Goal: Information Seeking & Learning: Learn about a topic

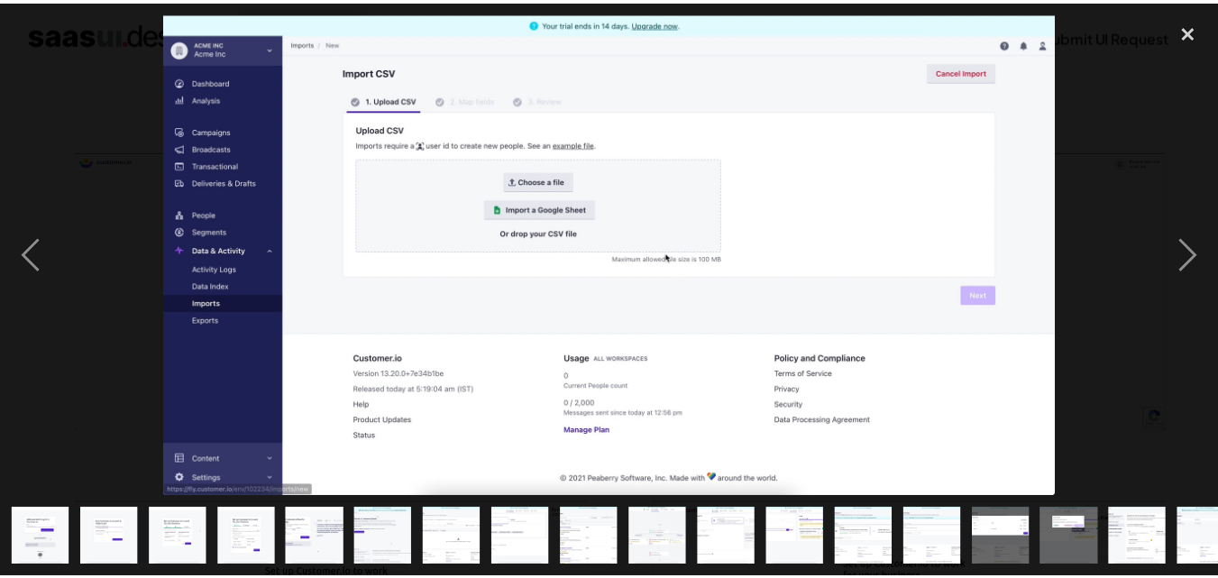
scroll to position [0, 513]
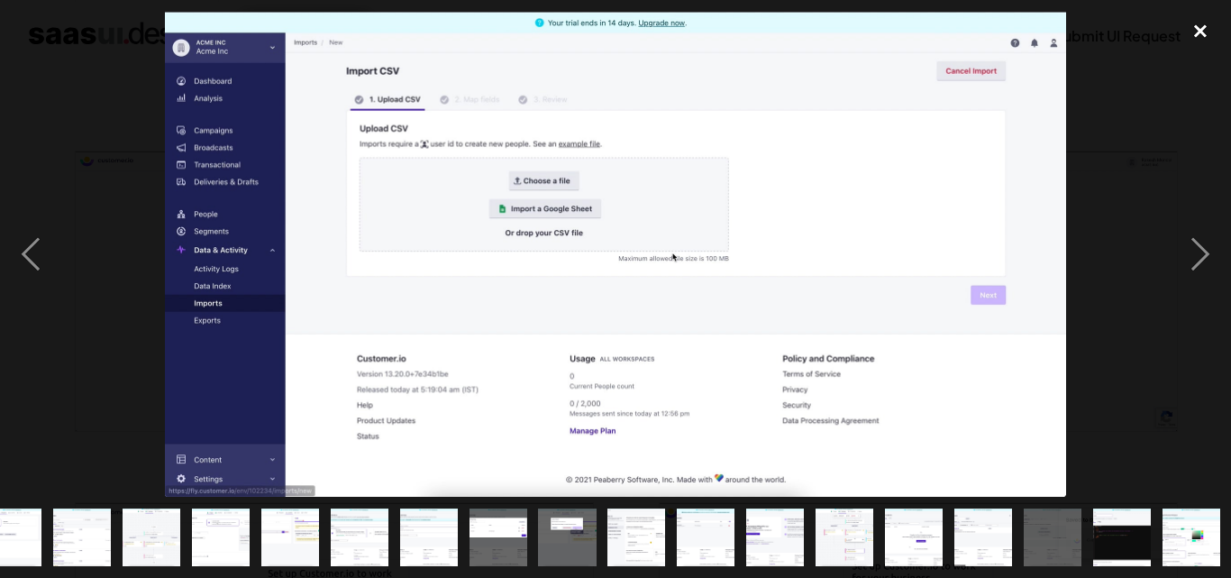
click at [1203, 31] on div "close lightbox" at bounding box center [1200, 32] width 61 height 40
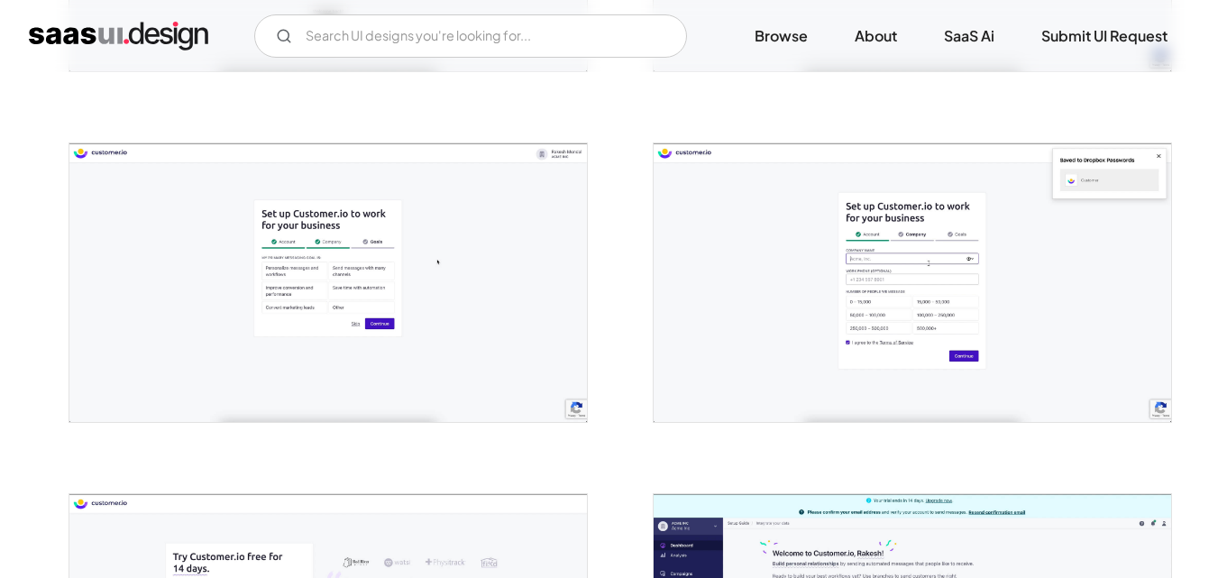
scroll to position [631, 0]
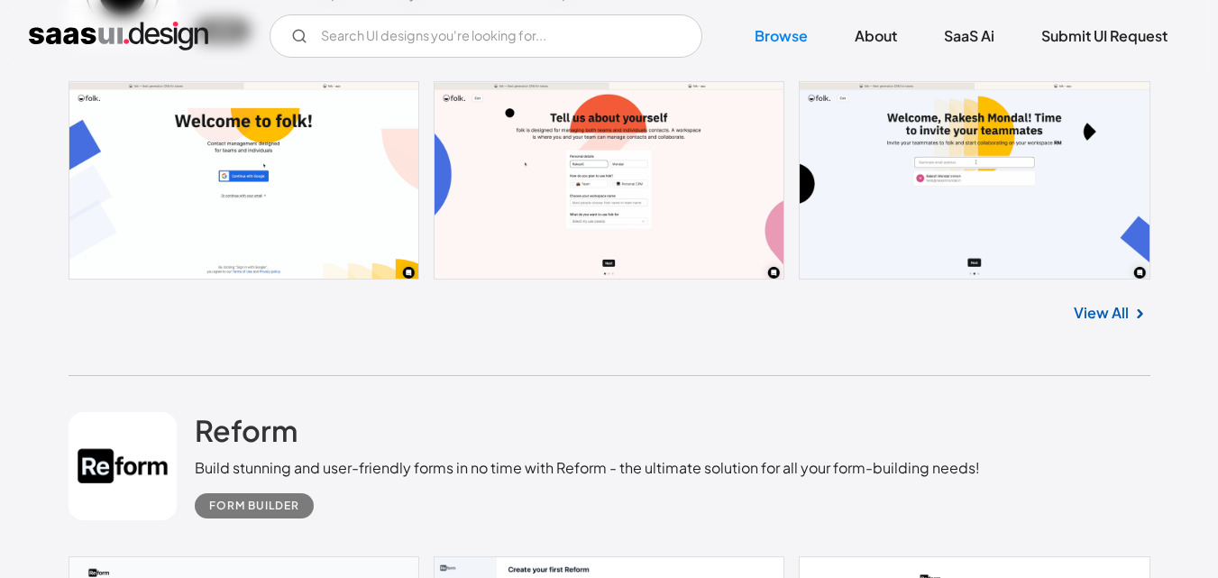
scroll to position [6124, 0]
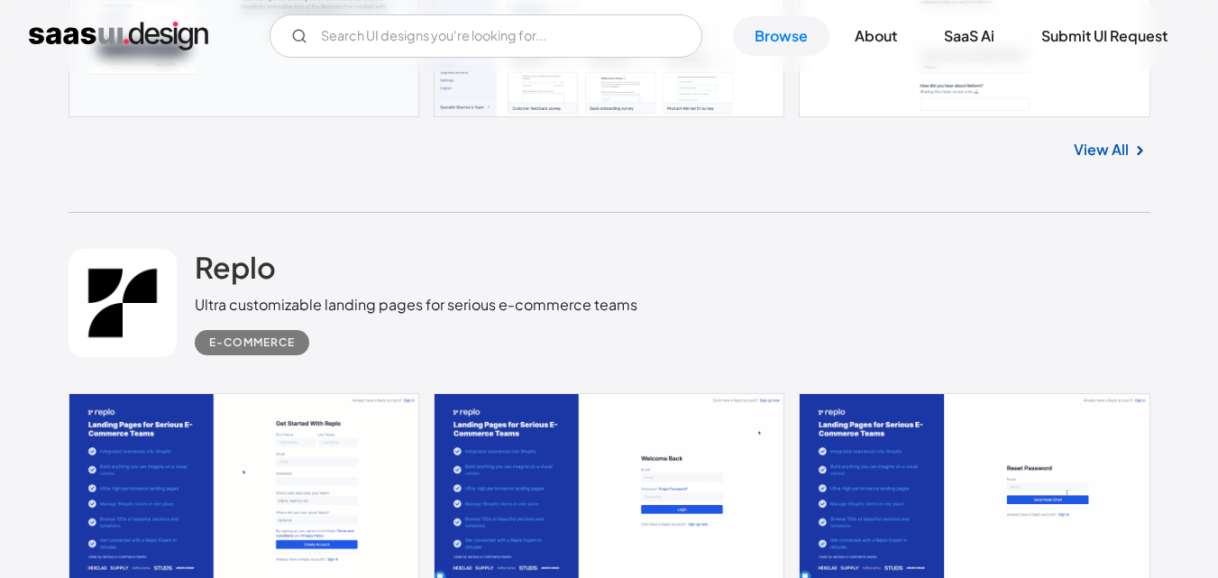
scroll to position [6485, 0]
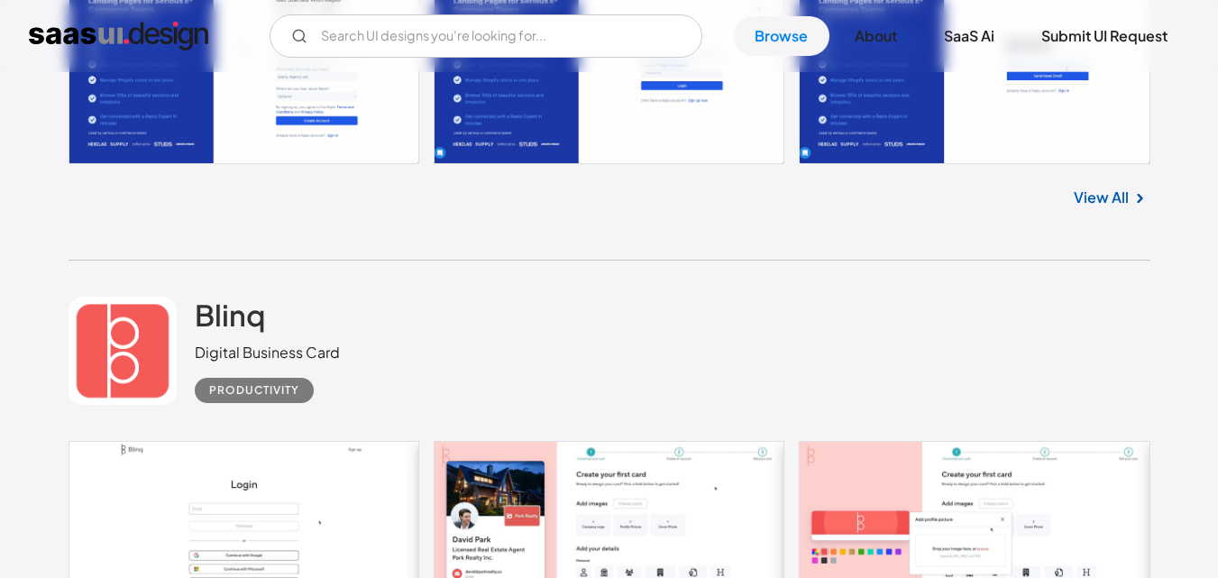
scroll to position [6936, 0]
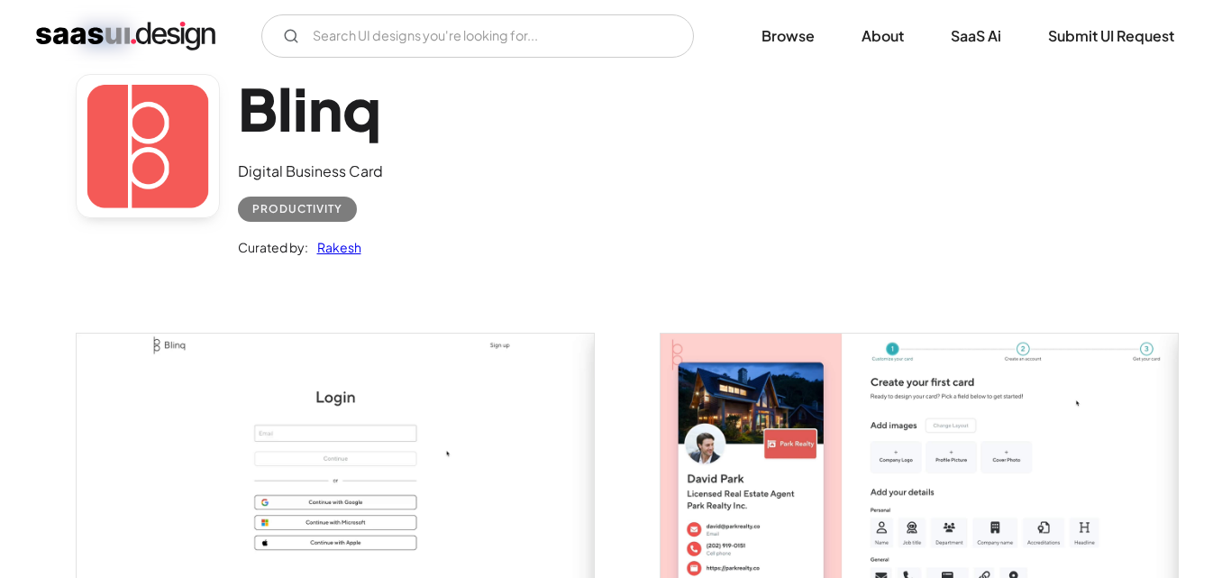
scroll to position [180, 0]
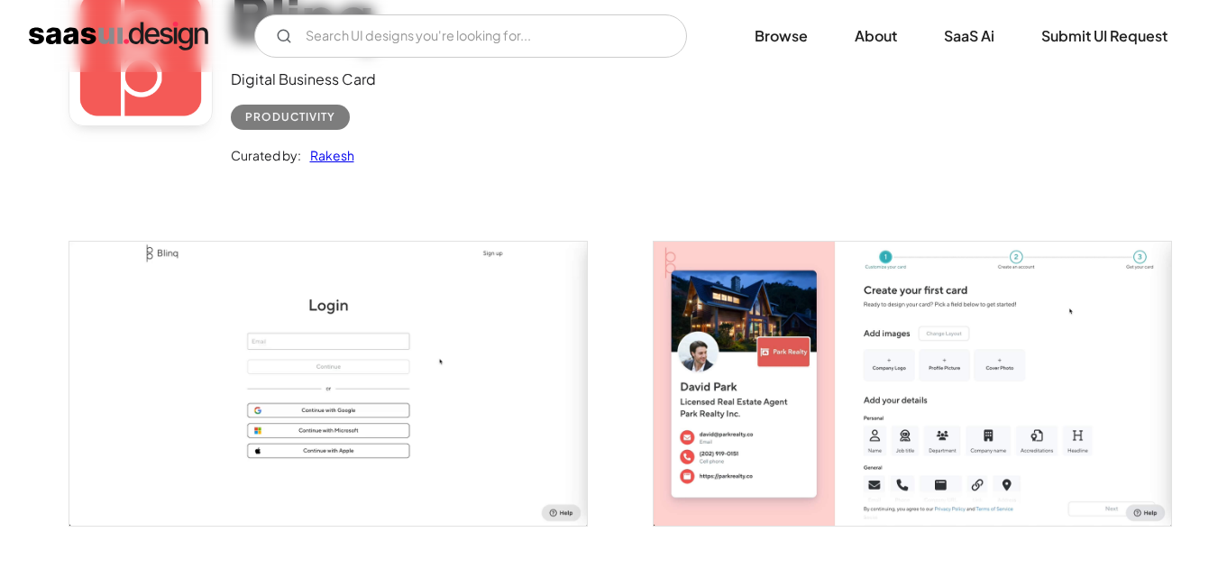
click at [412, 324] on img "open lightbox" at bounding box center [327, 384] width 517 height 284
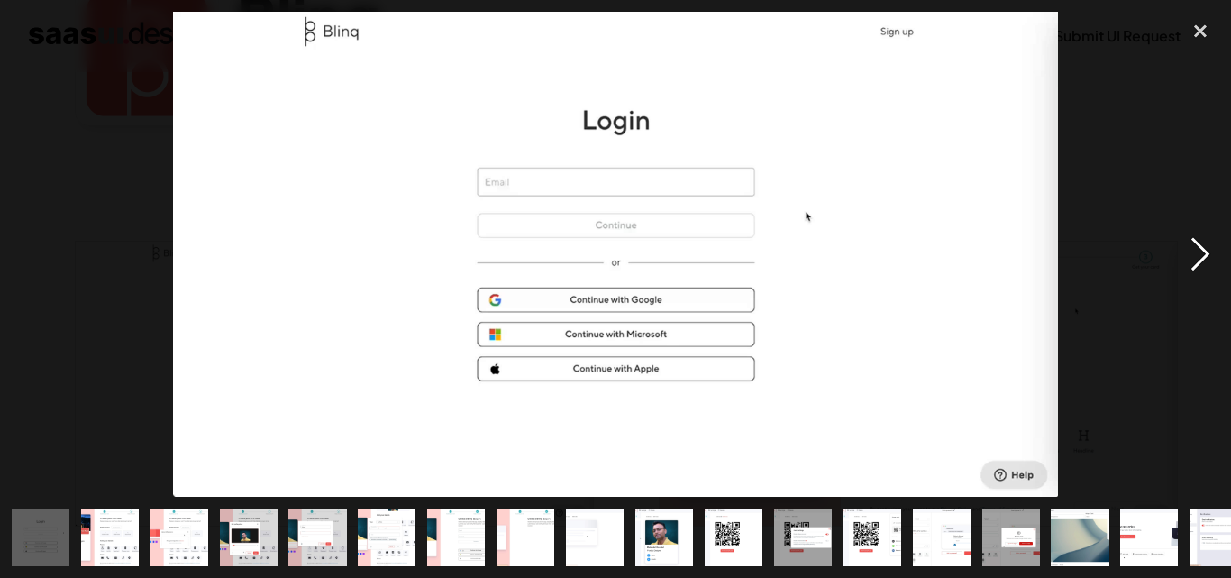
click at [1199, 253] on div "next image" at bounding box center [1200, 254] width 61 height 485
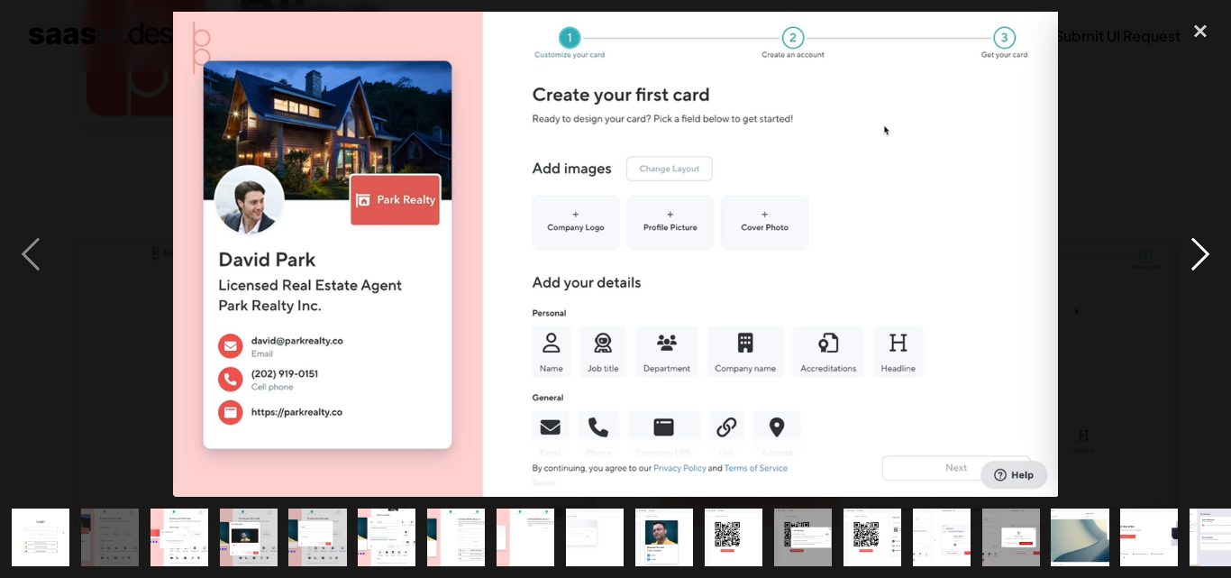
click at [1199, 253] on div "next image" at bounding box center [1200, 254] width 61 height 485
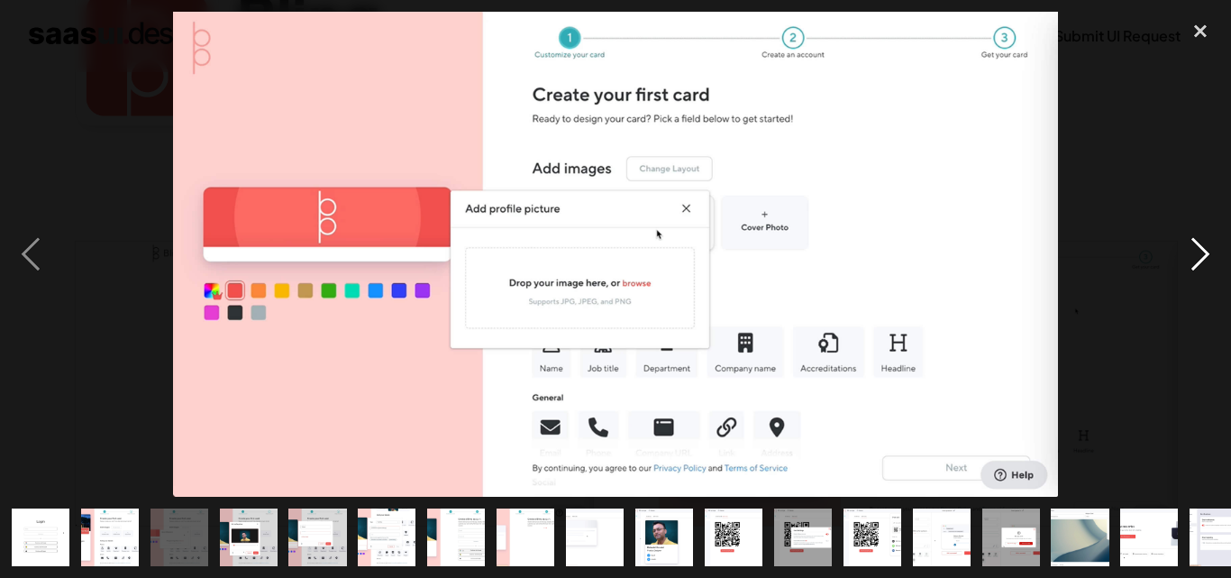
click at [1199, 253] on div "next image" at bounding box center [1200, 254] width 61 height 485
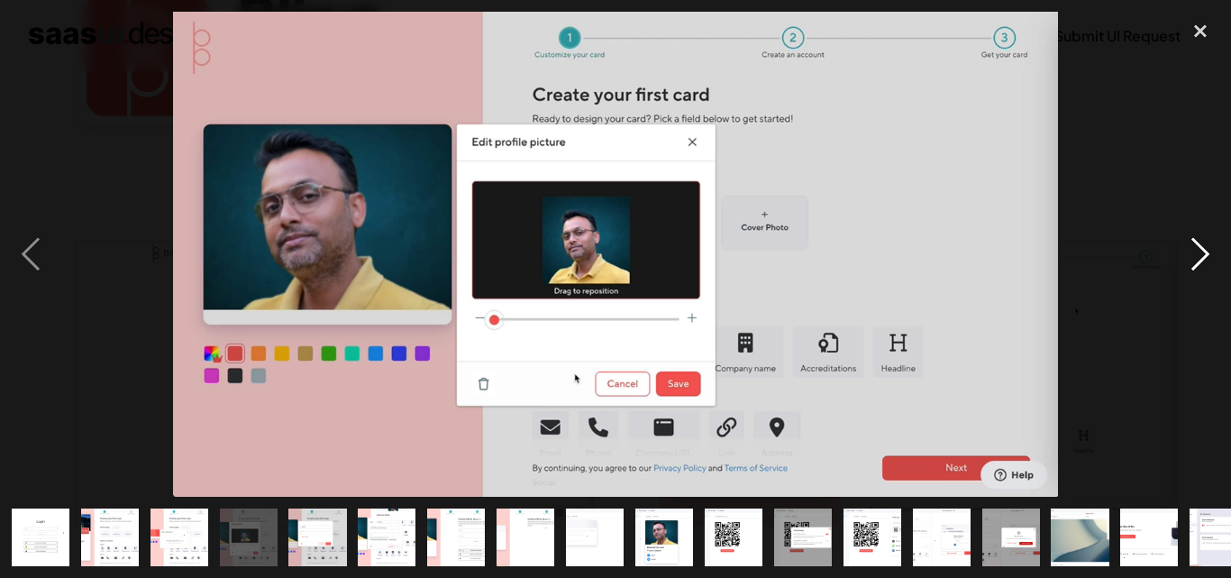
click at [1199, 253] on div "next image" at bounding box center [1200, 254] width 61 height 485
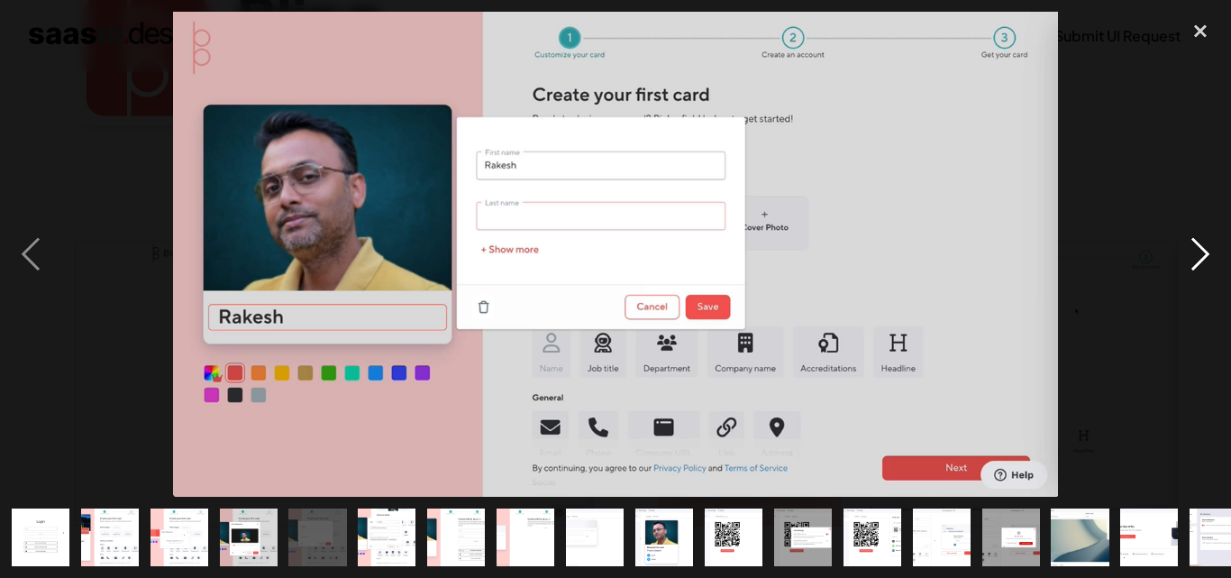
click at [1199, 253] on div "next image" at bounding box center [1200, 254] width 61 height 485
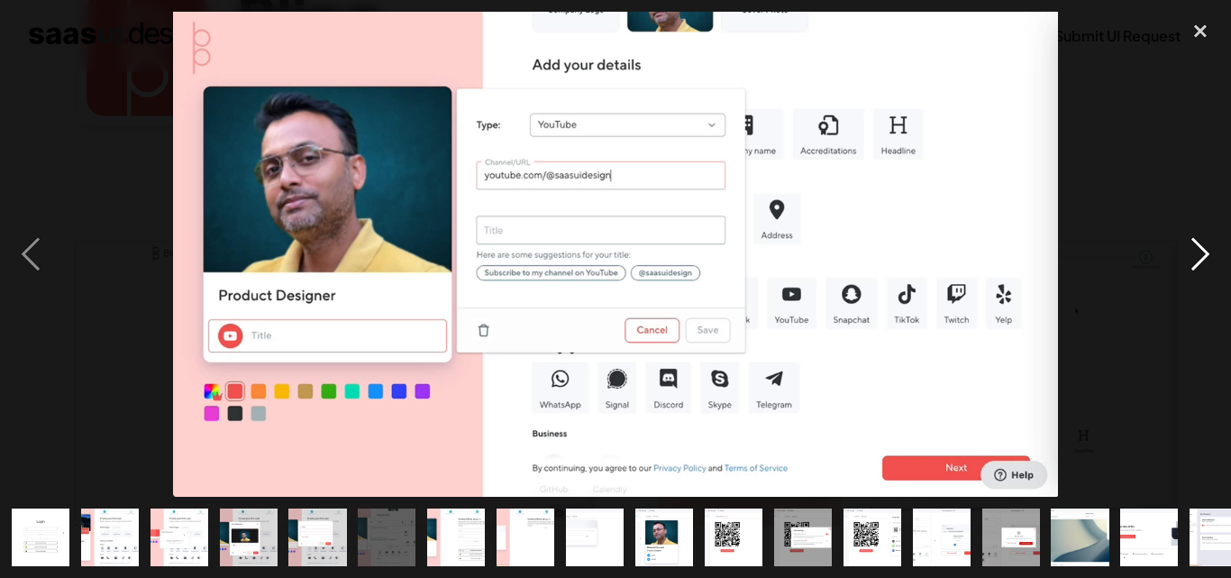
click at [1199, 253] on div "next image" at bounding box center [1200, 254] width 61 height 485
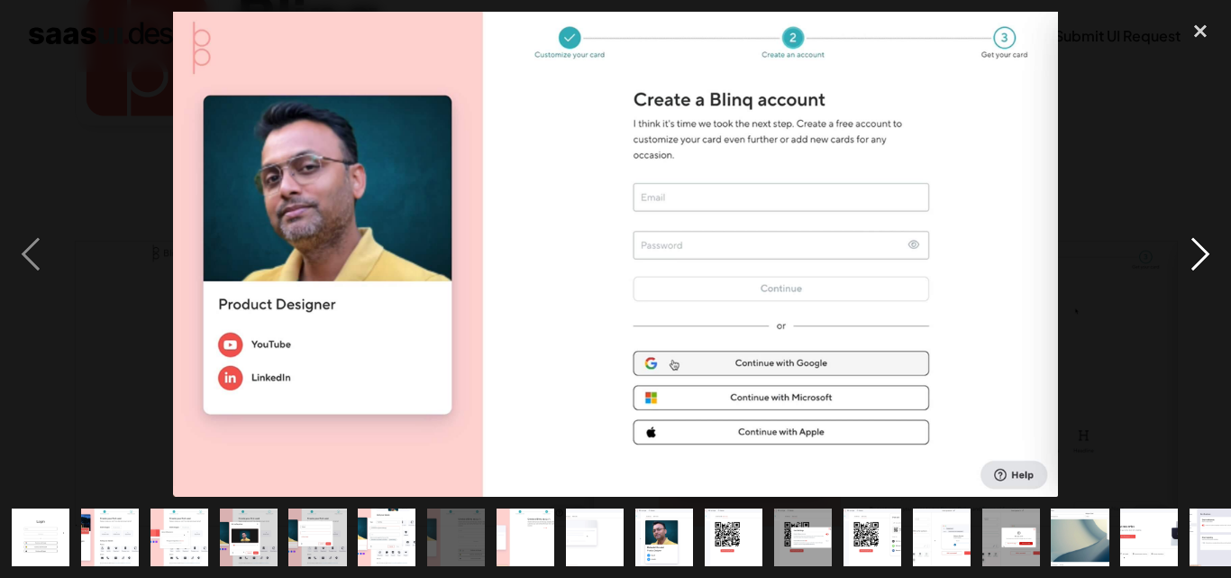
click at [1199, 253] on div "next image" at bounding box center [1200, 254] width 61 height 485
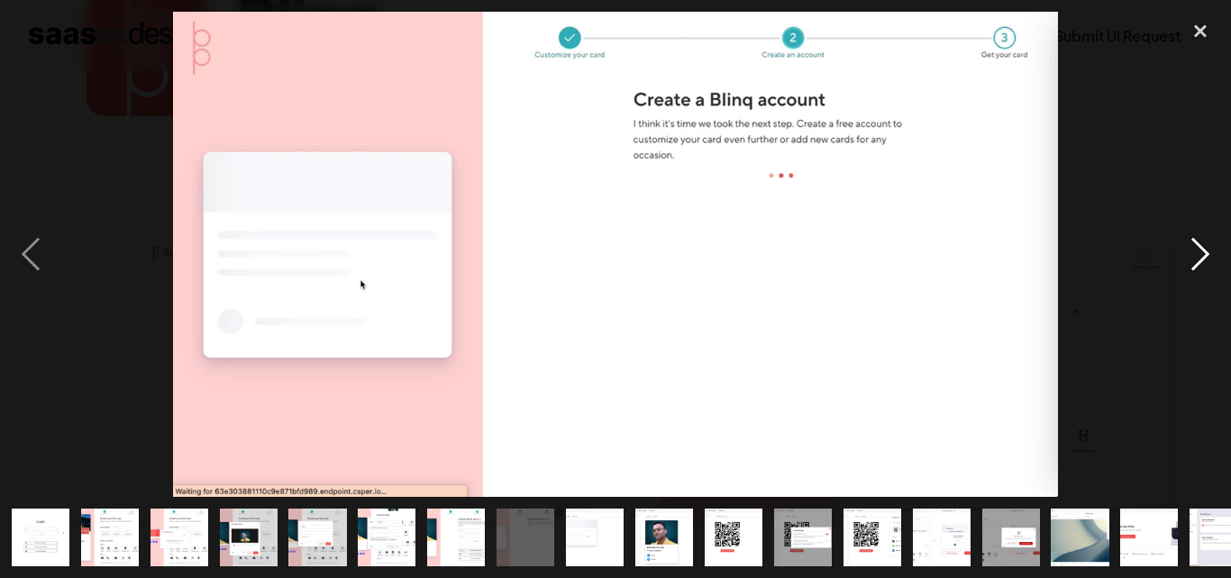
click at [1199, 253] on div "next image" at bounding box center [1200, 254] width 61 height 485
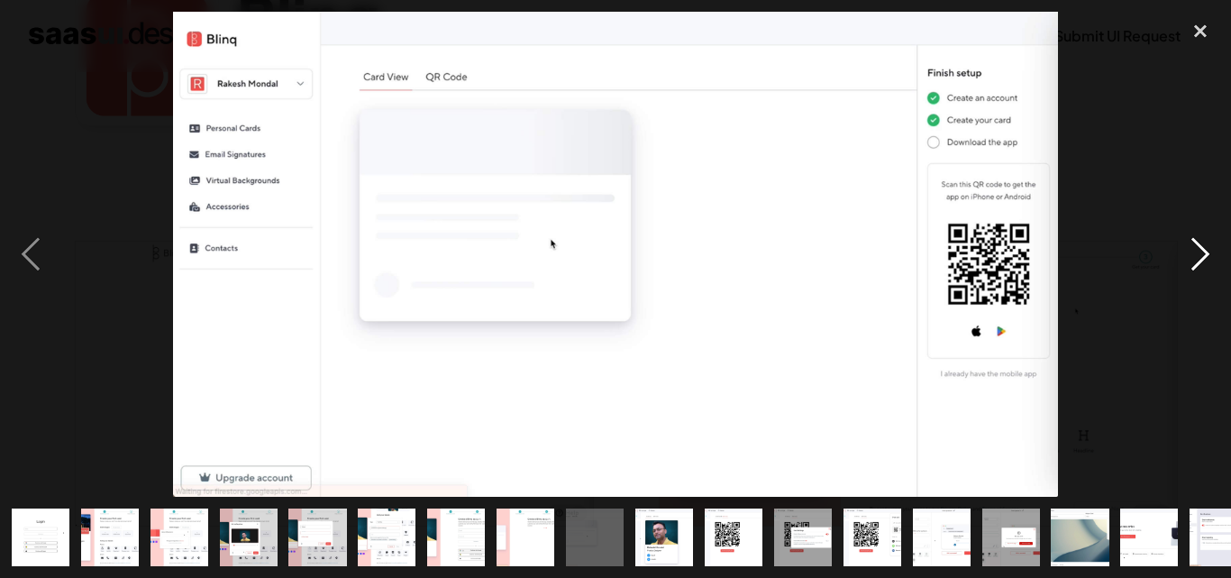
click at [1199, 253] on div "next image" at bounding box center [1200, 254] width 61 height 485
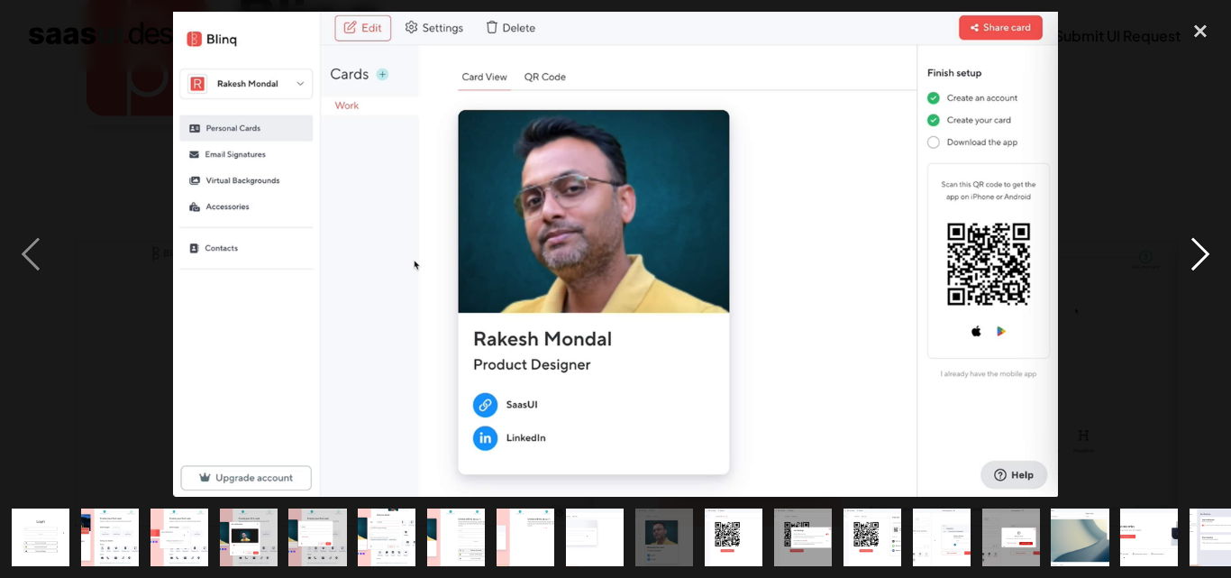
click at [1199, 253] on div "next image" at bounding box center [1200, 254] width 61 height 485
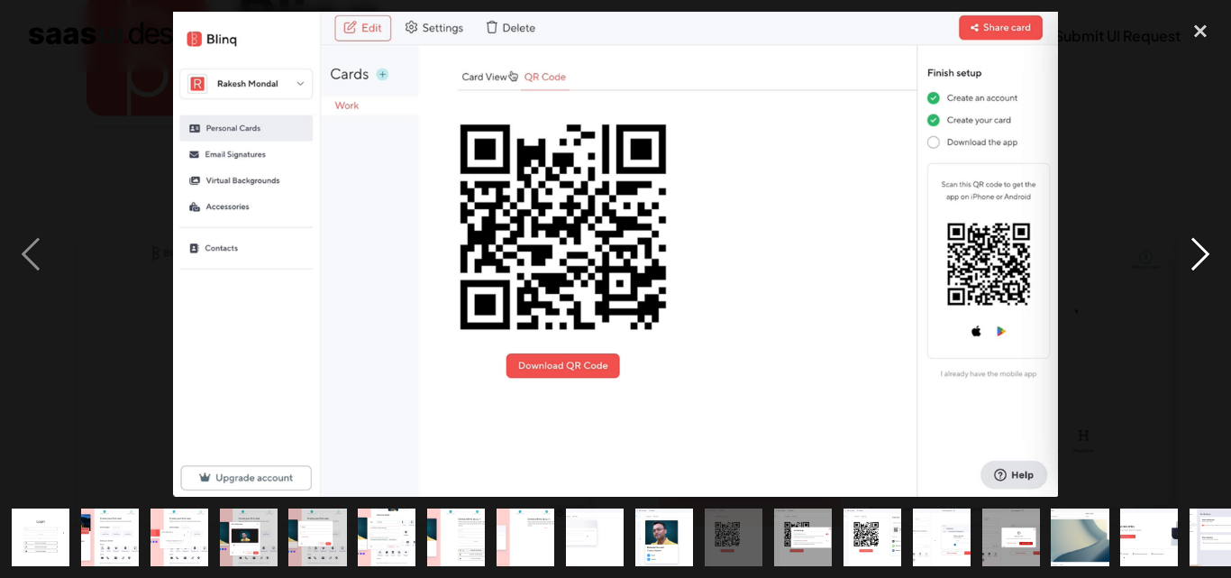
click at [1199, 253] on div "next image" at bounding box center [1200, 254] width 61 height 485
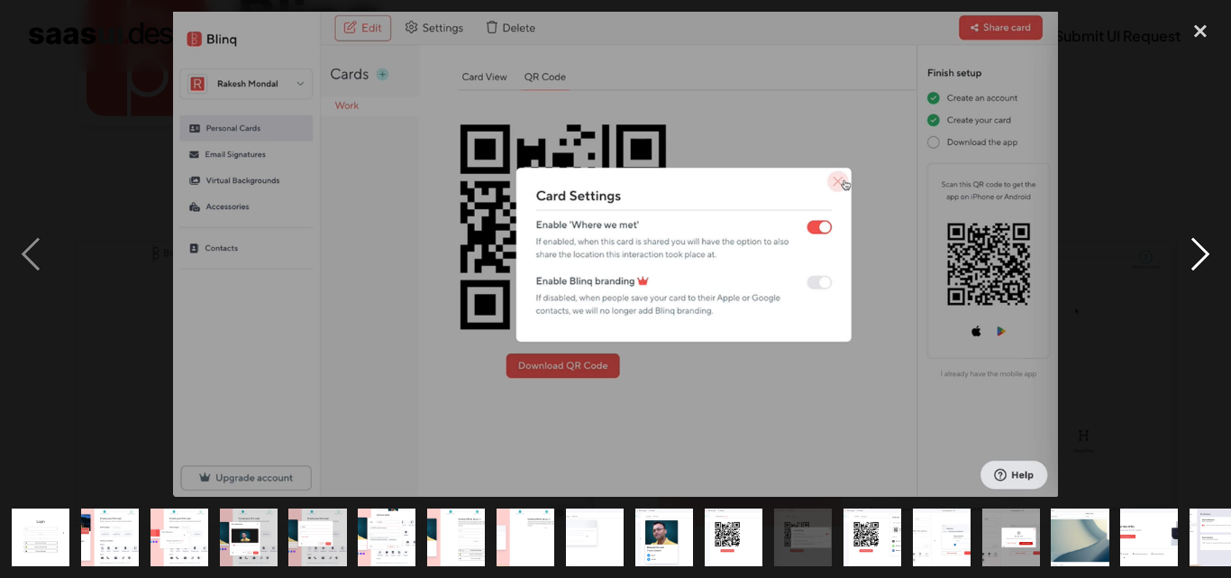
click at [1199, 253] on div "next image" at bounding box center [1200, 254] width 61 height 485
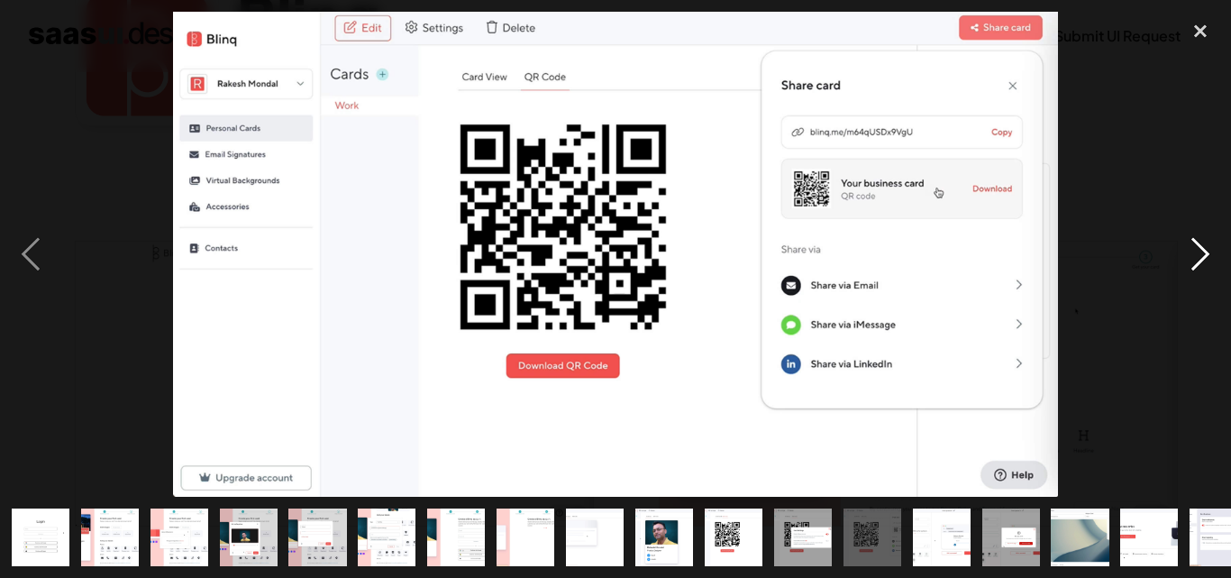
click at [1199, 253] on div "next image" at bounding box center [1200, 254] width 61 height 485
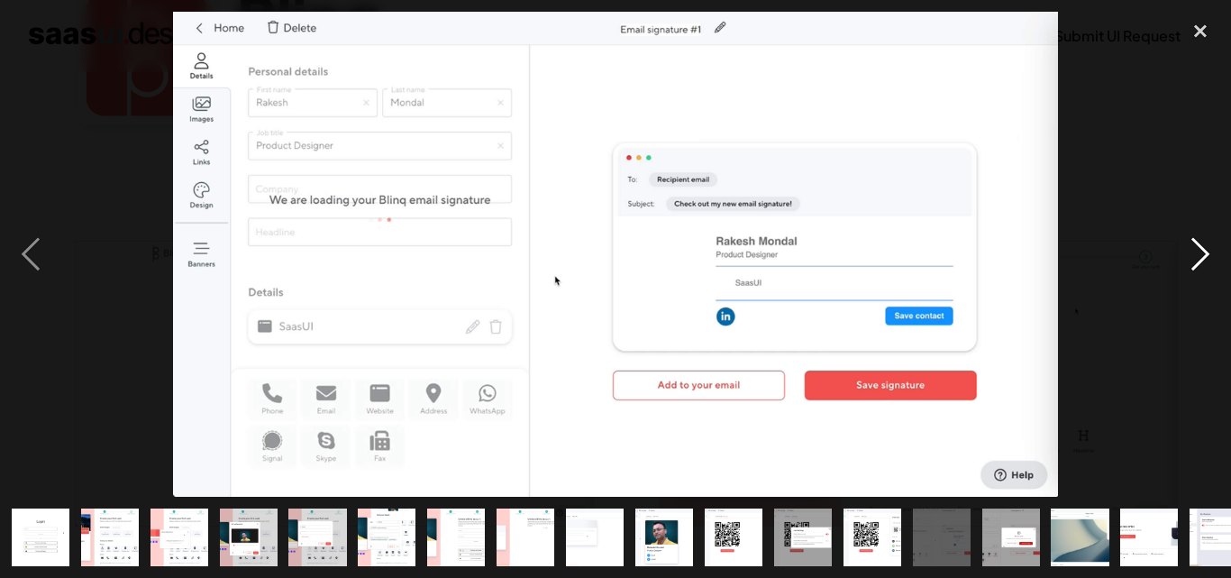
click at [1199, 253] on div "next image" at bounding box center [1200, 254] width 61 height 485
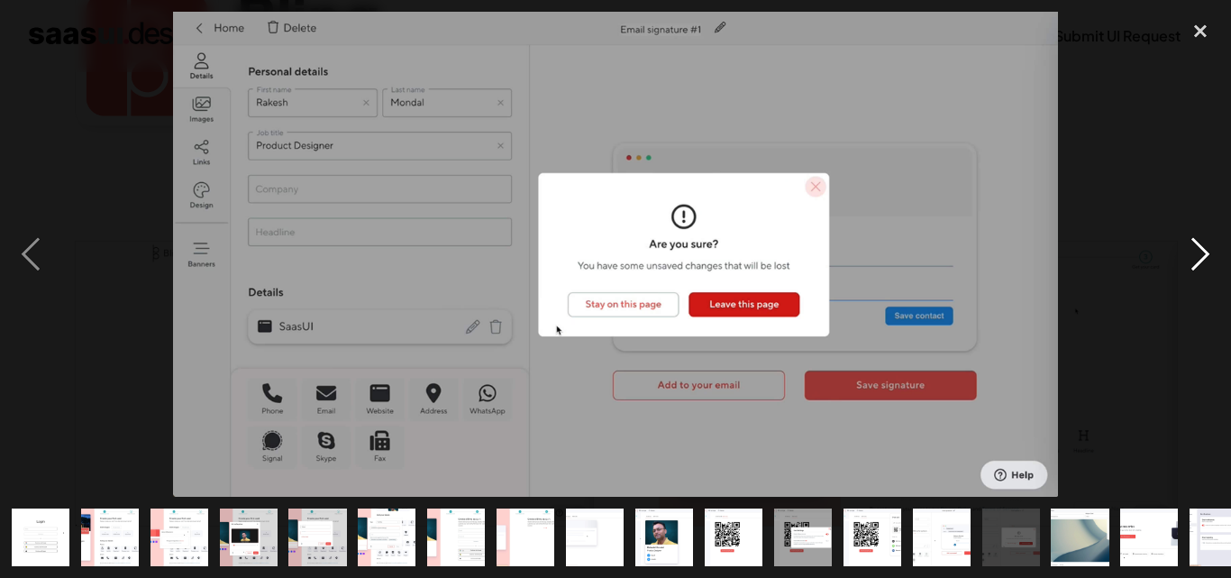
click at [1199, 253] on div "next image" at bounding box center [1200, 254] width 61 height 485
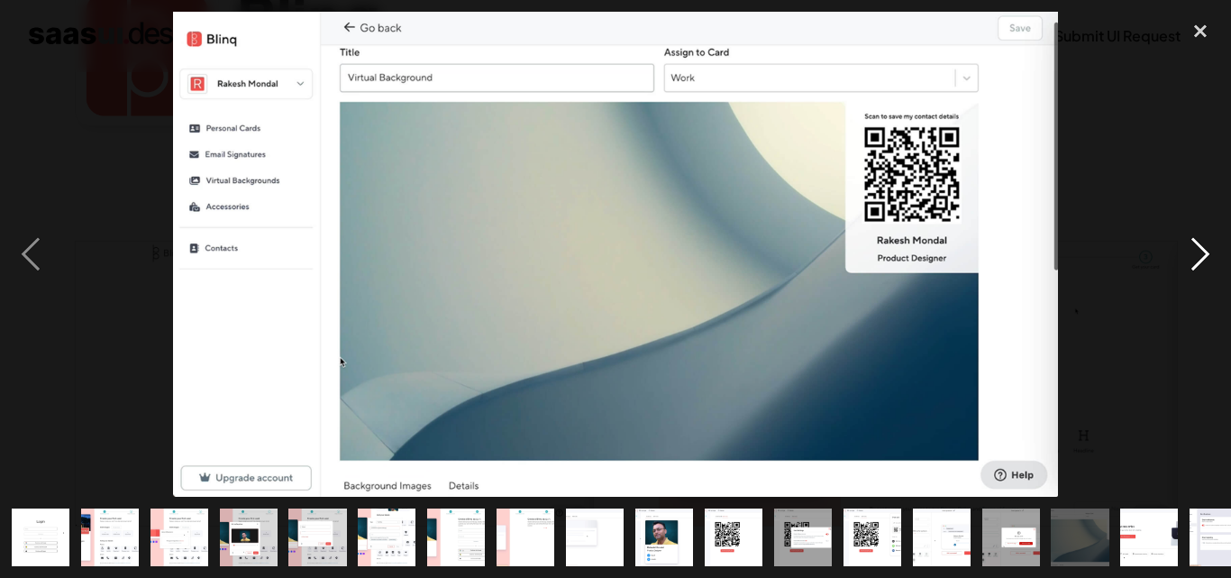
click at [1199, 253] on div "next image" at bounding box center [1200, 254] width 61 height 485
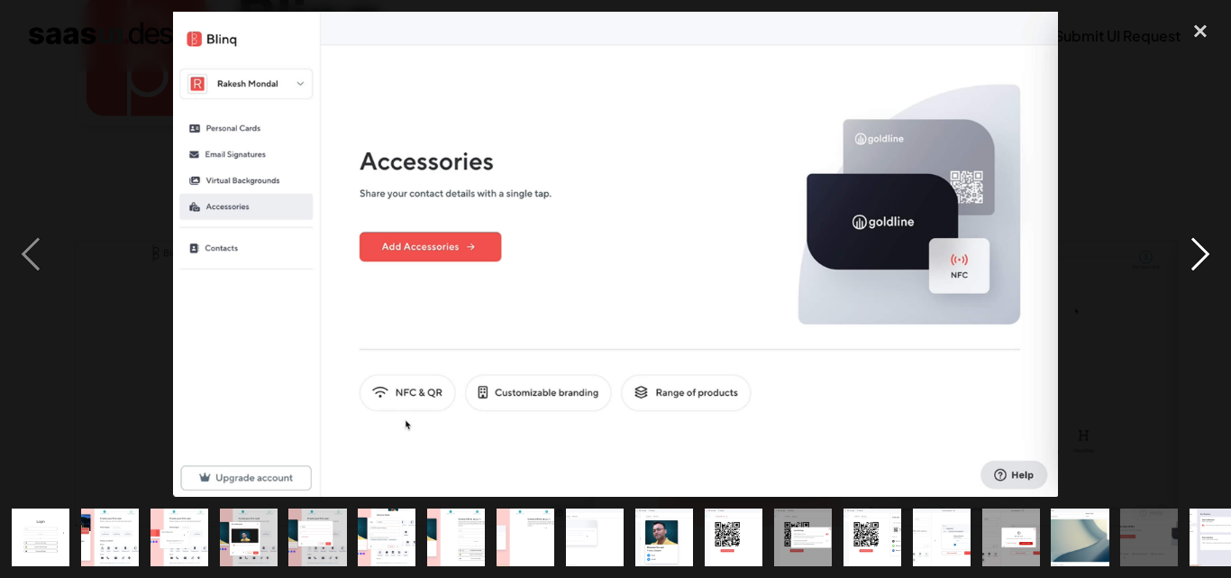
click at [1199, 253] on div "next image" at bounding box center [1200, 254] width 61 height 485
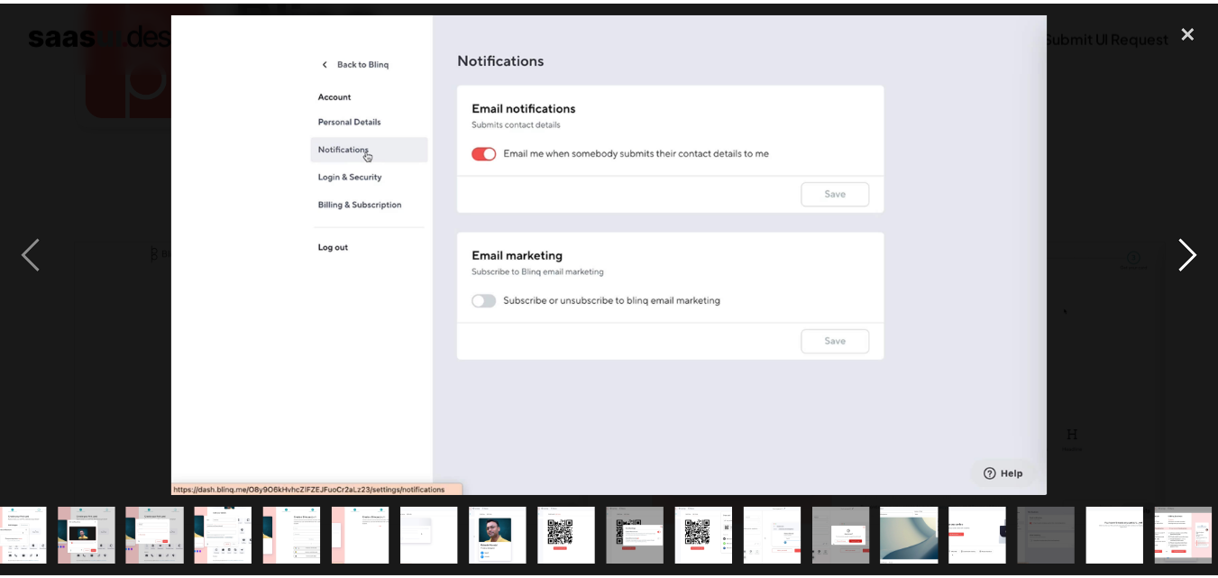
scroll to position [0, 167]
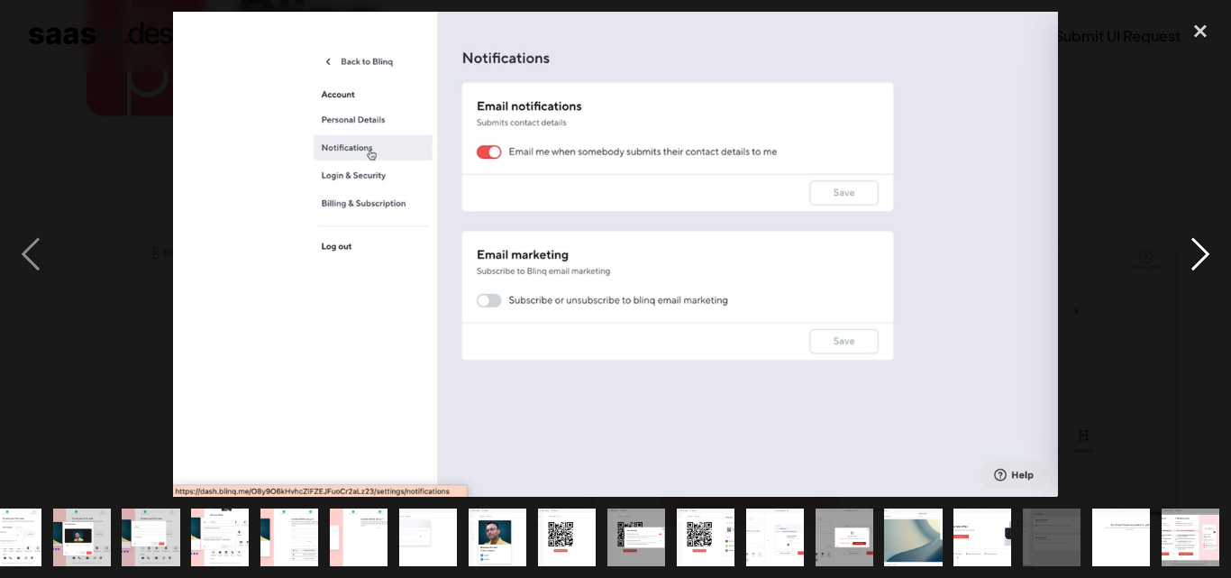
click at [1199, 253] on div "next image" at bounding box center [1200, 254] width 61 height 485
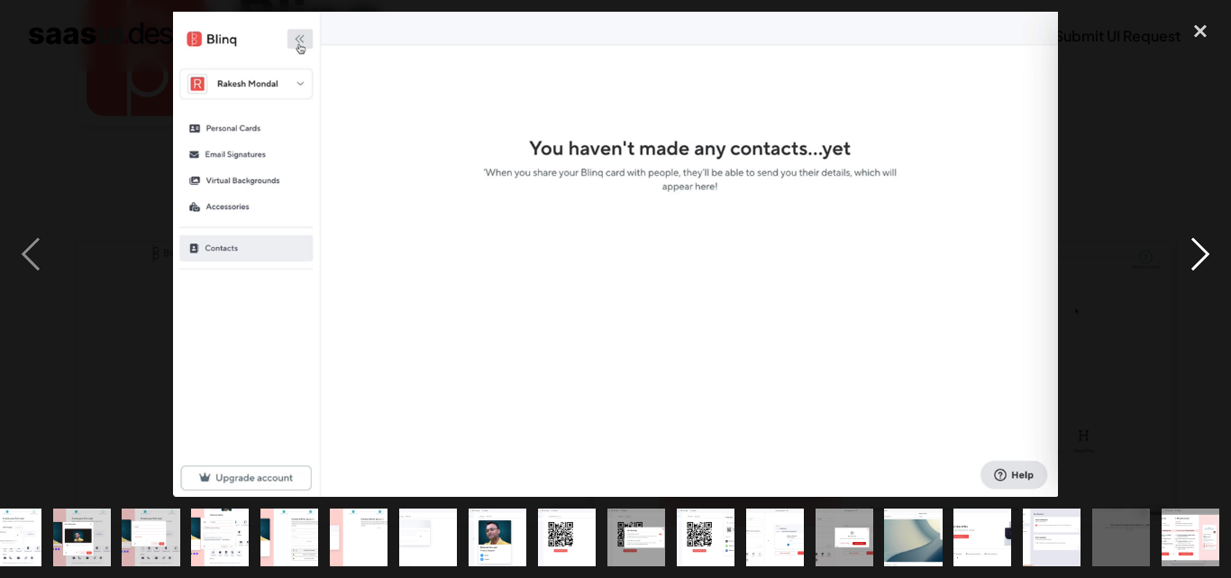
click at [1199, 253] on div "next image" at bounding box center [1200, 254] width 61 height 485
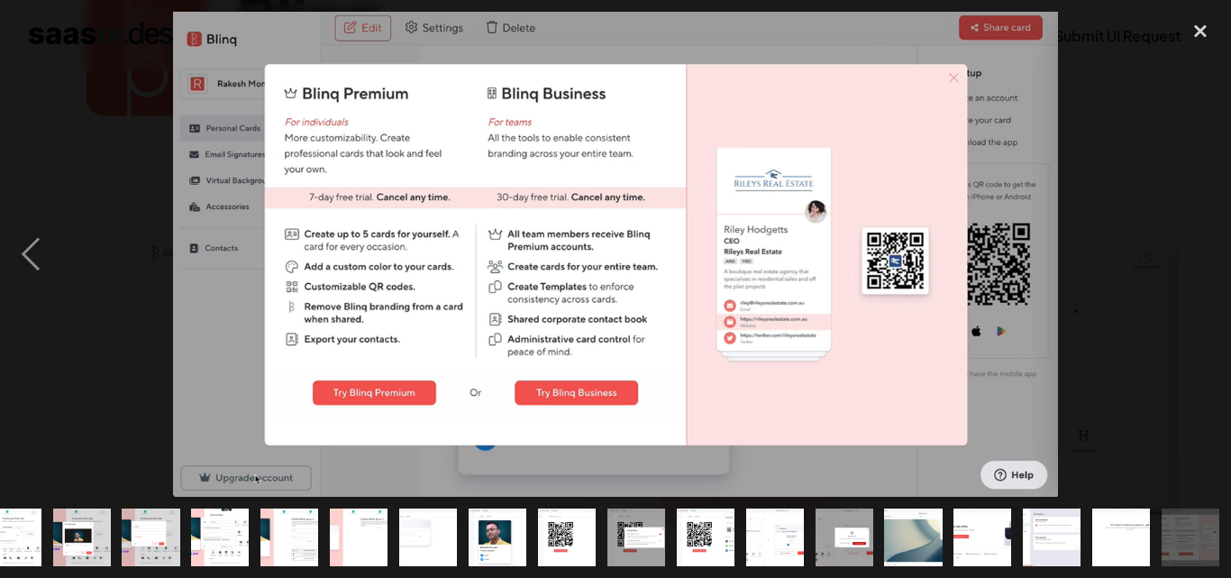
click at [1199, 253] on div "next image" at bounding box center [1200, 254] width 61 height 485
click at [1192, 38] on div "close lightbox" at bounding box center [1200, 32] width 61 height 40
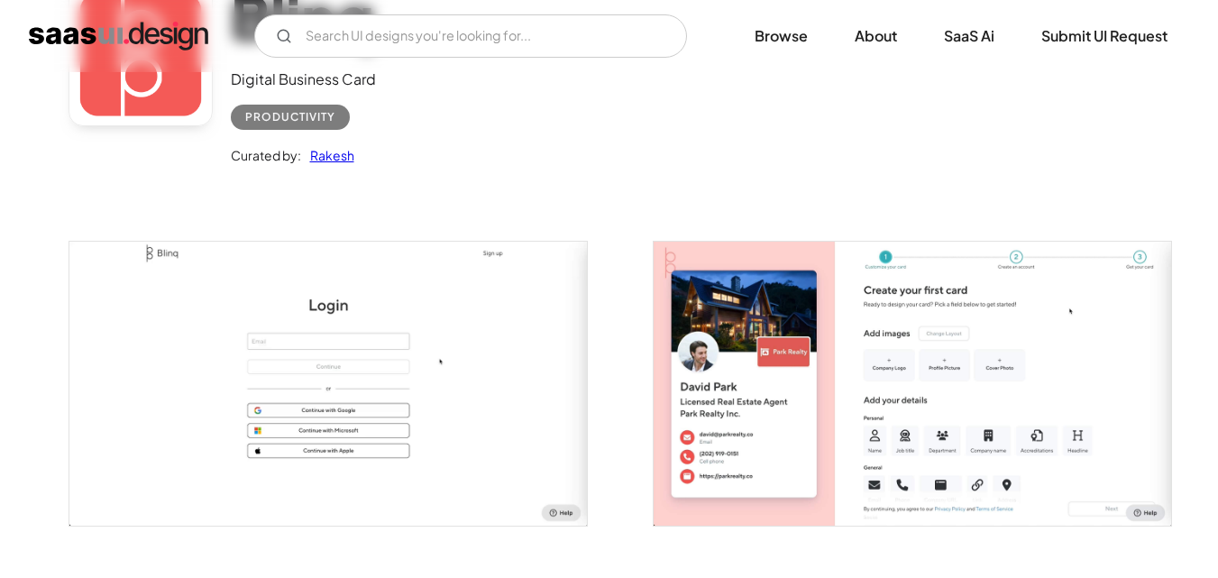
scroll to position [0, 0]
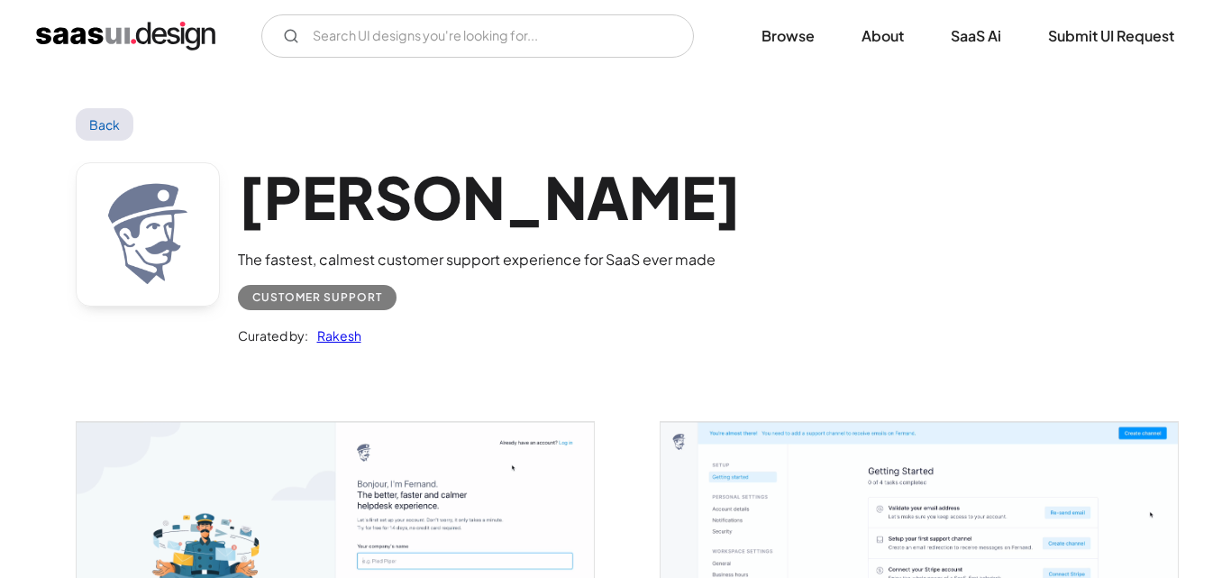
scroll to position [180, 0]
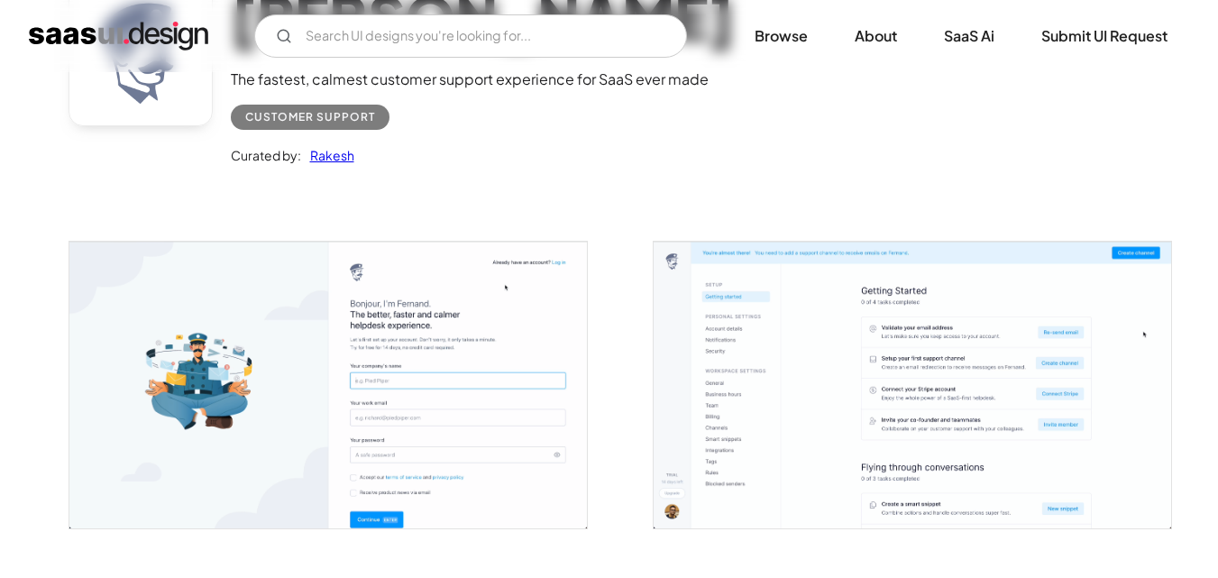
click at [319, 286] on img "open lightbox" at bounding box center [327, 385] width 517 height 287
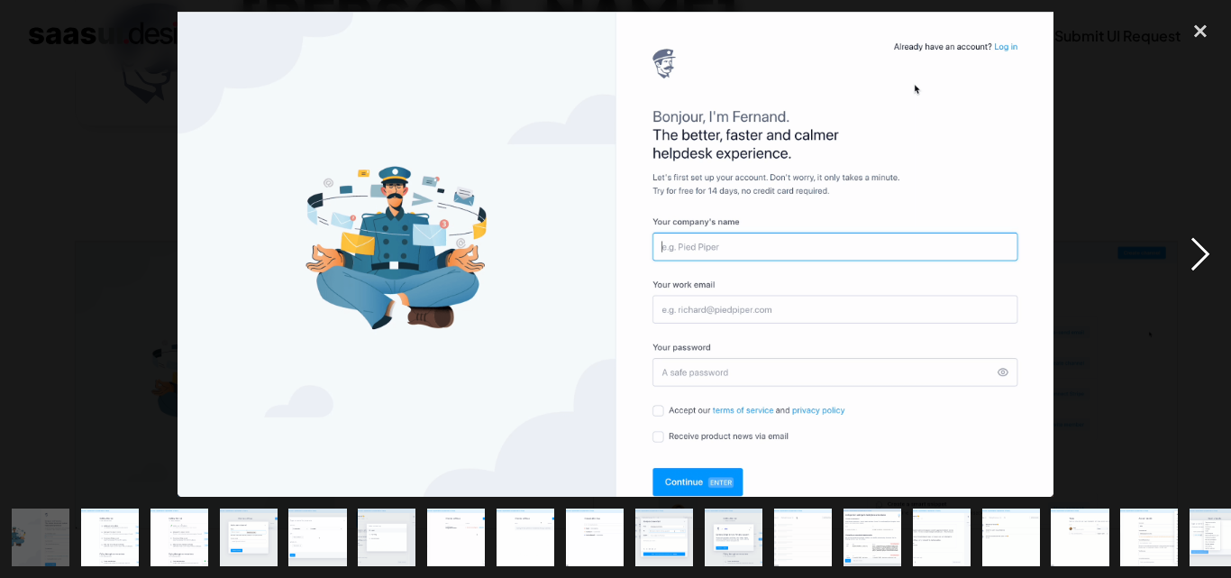
click at [1203, 249] on div "next image" at bounding box center [1200, 254] width 61 height 485
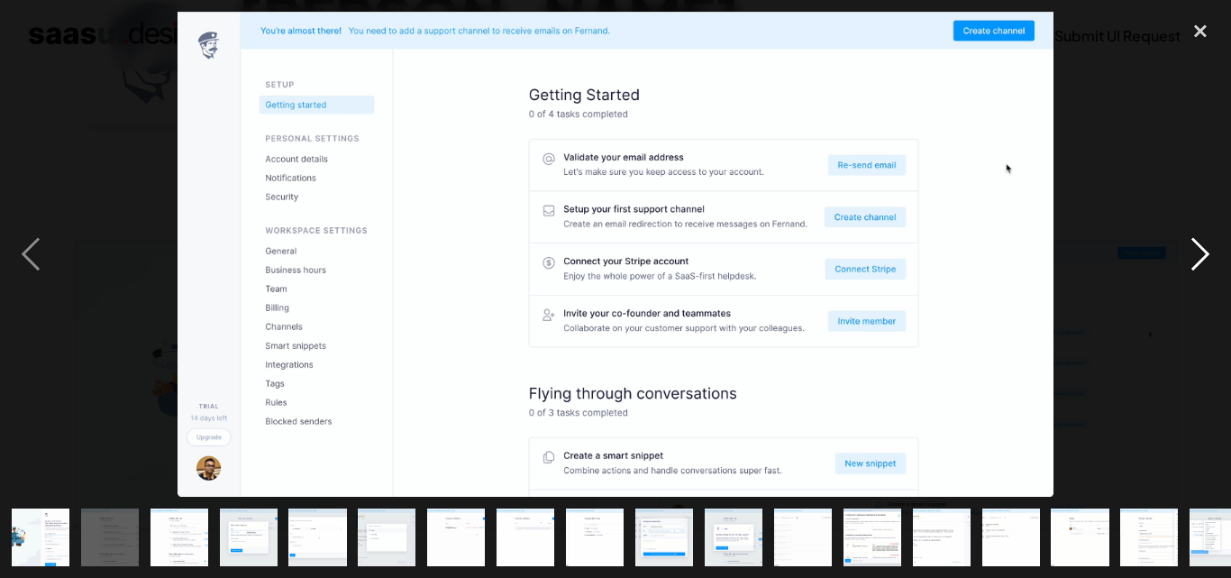
click at [1203, 249] on div "next image" at bounding box center [1200, 254] width 61 height 485
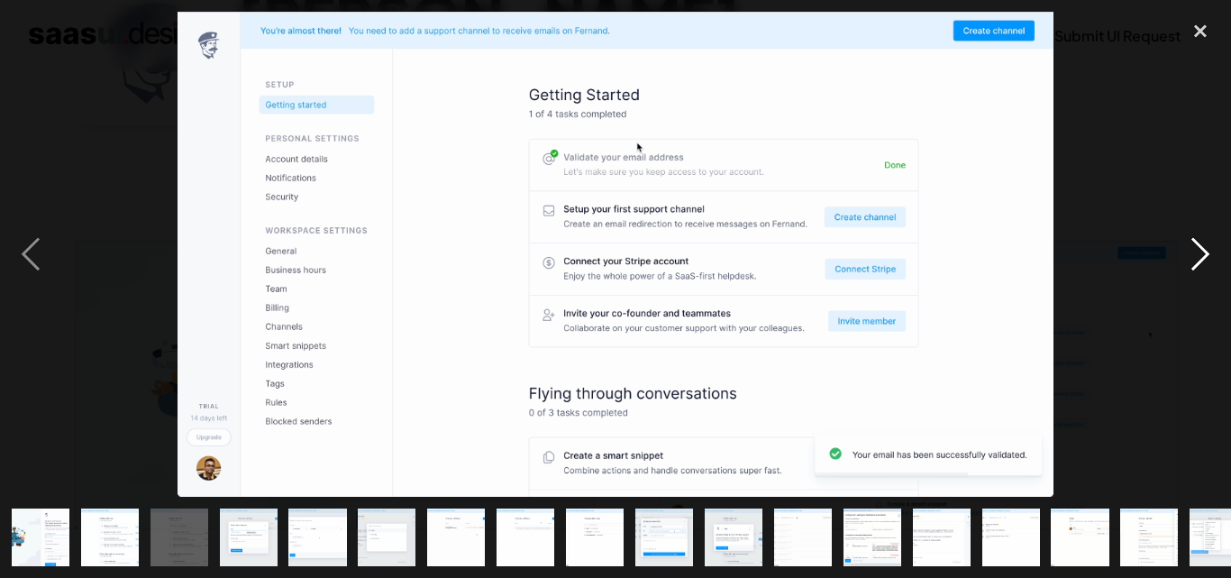
click at [1205, 247] on div "next image" at bounding box center [1200, 254] width 61 height 485
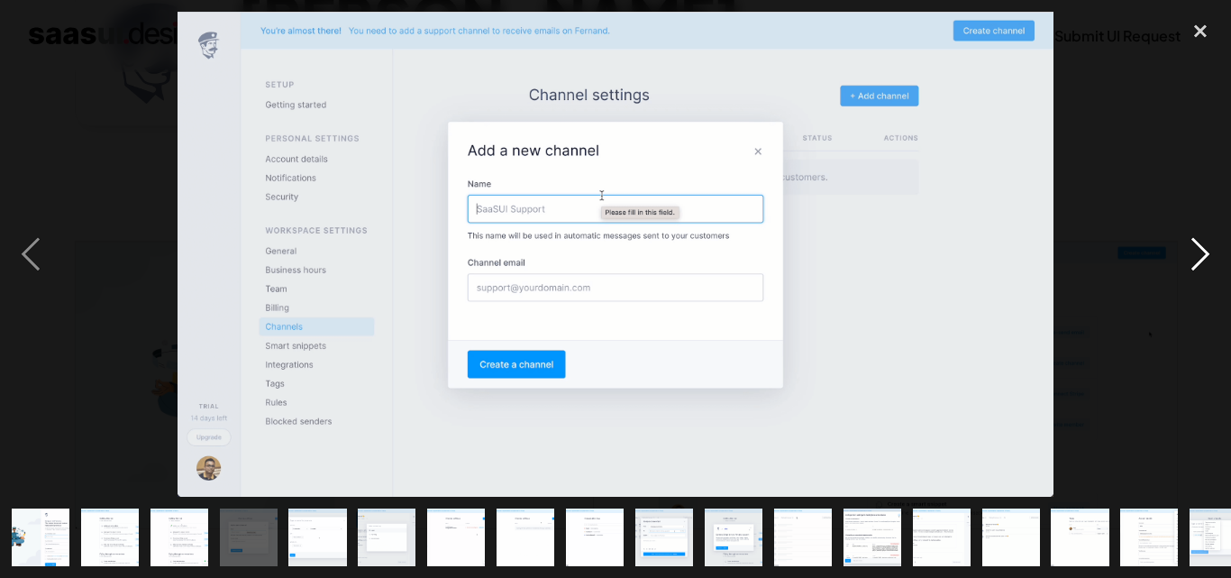
click at [1205, 247] on div "next image" at bounding box center [1200, 254] width 61 height 485
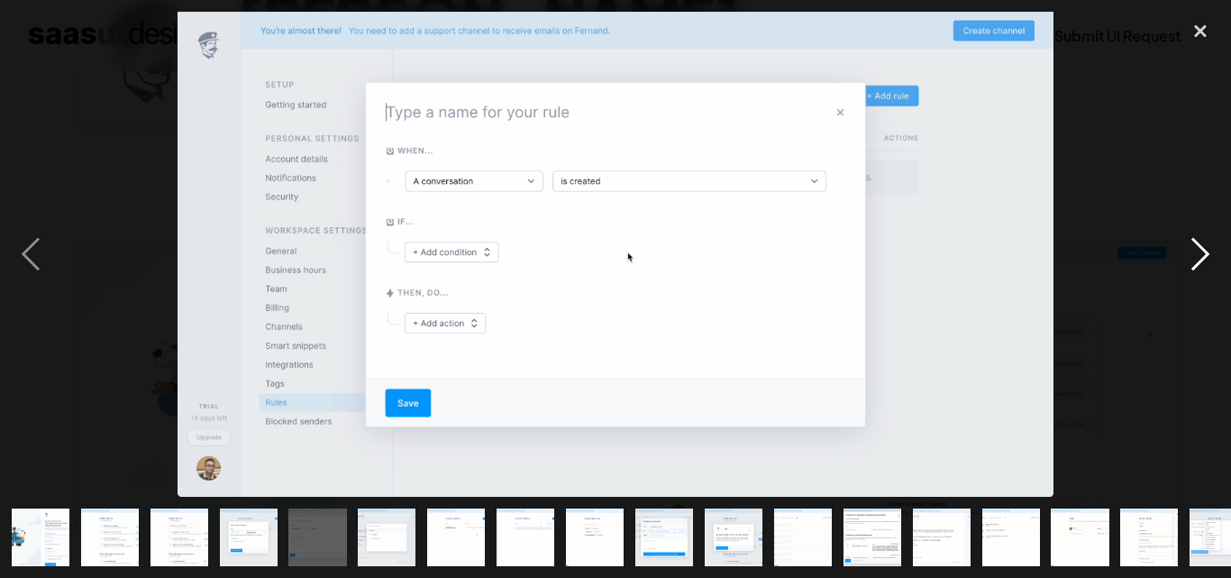
click at [1205, 247] on div "next image" at bounding box center [1200, 254] width 61 height 485
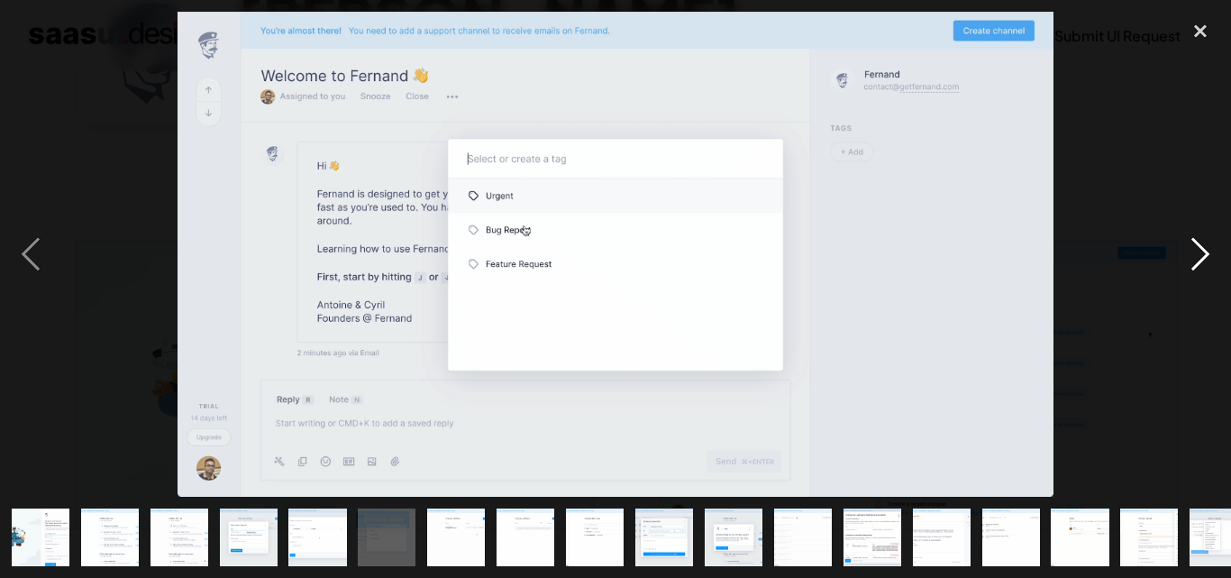
click at [1205, 247] on div "next image" at bounding box center [1200, 254] width 61 height 485
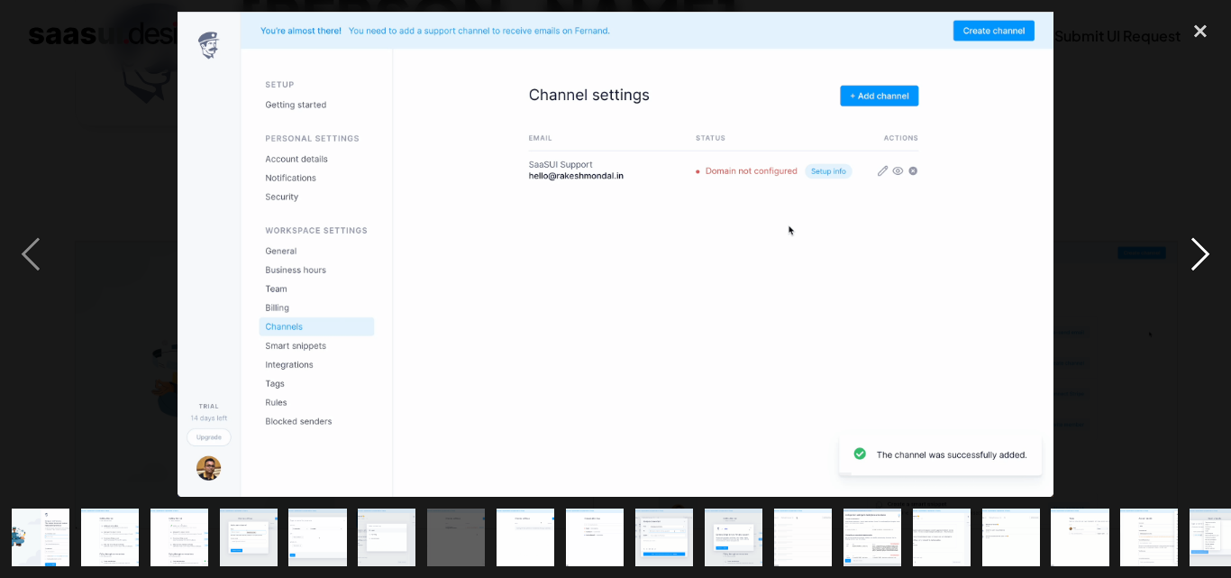
click at [1205, 247] on div "next image" at bounding box center [1200, 254] width 61 height 485
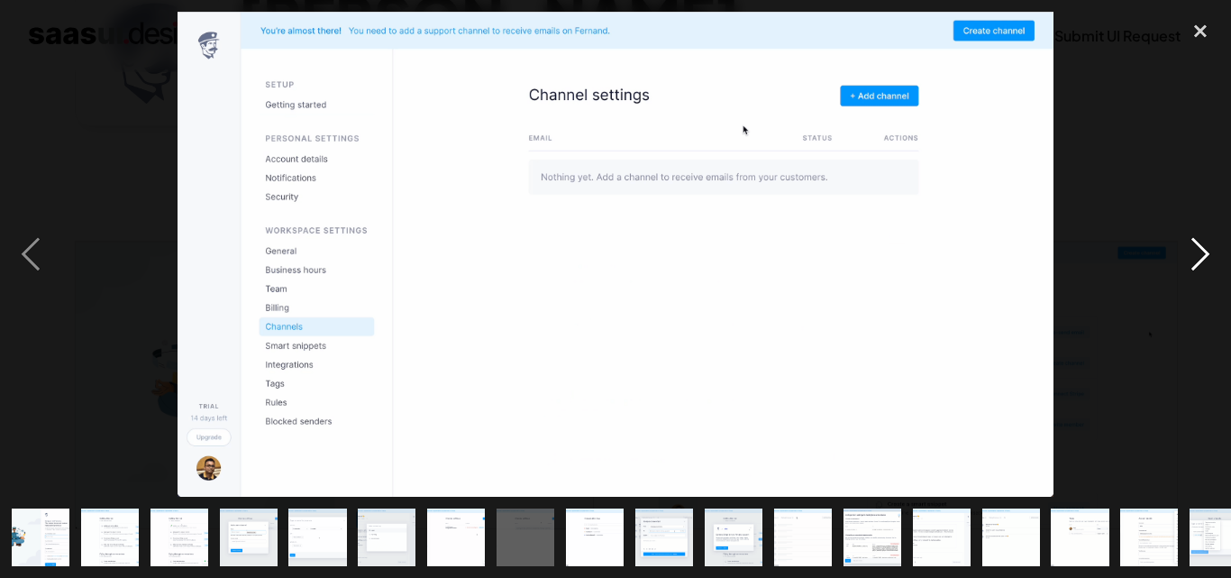
click at [1205, 247] on div "next image" at bounding box center [1200, 254] width 61 height 485
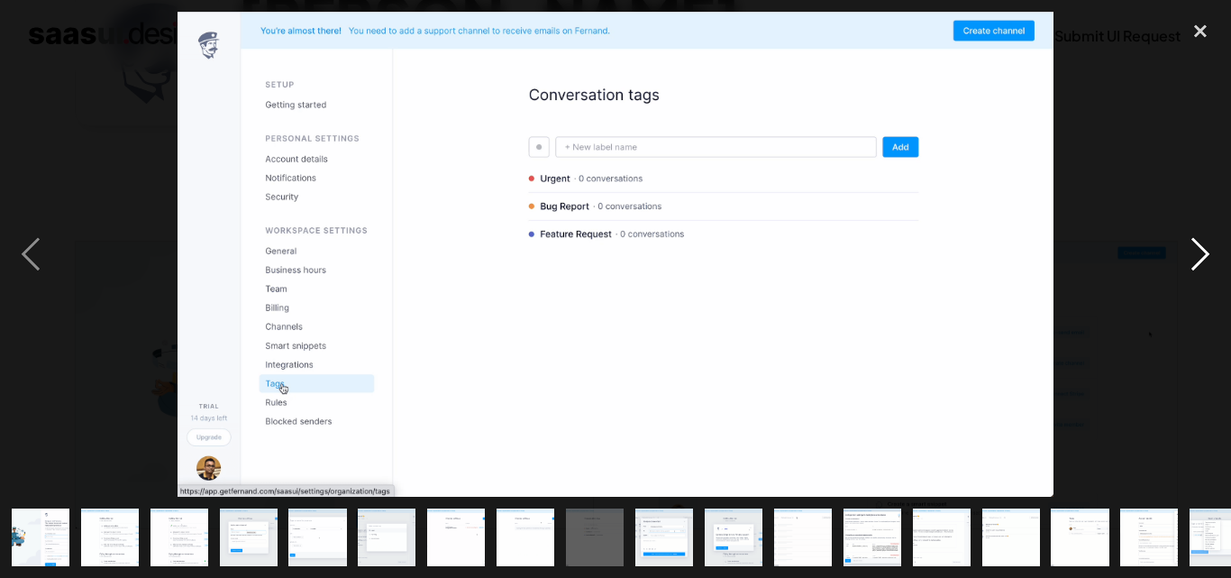
click at [1205, 247] on div "next image" at bounding box center [1200, 254] width 61 height 485
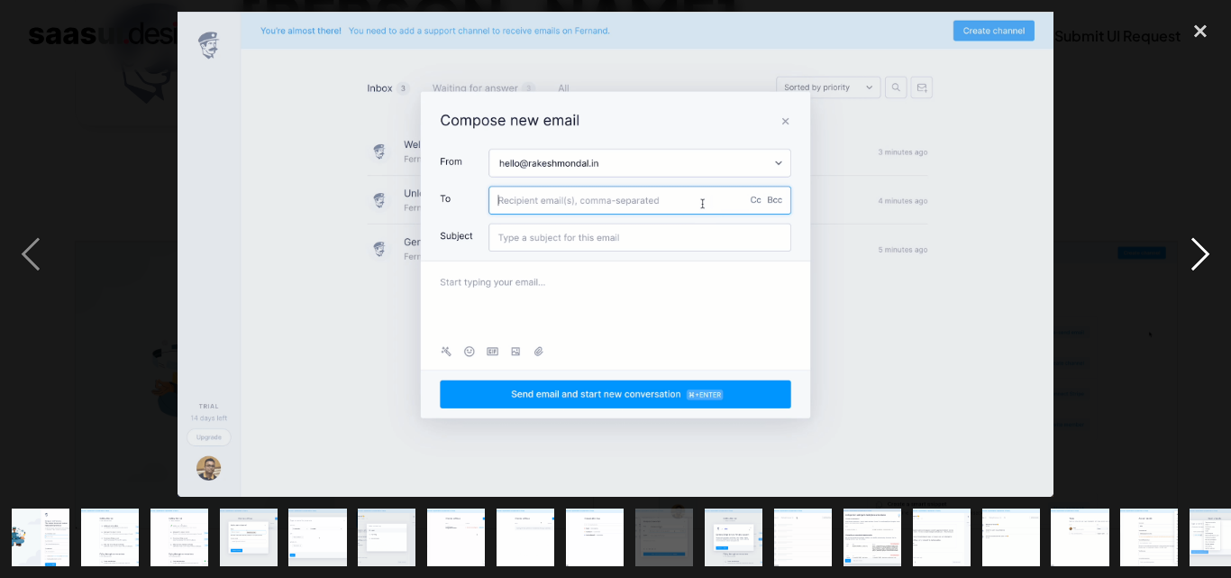
click at [1197, 251] on div "next image" at bounding box center [1200, 254] width 61 height 485
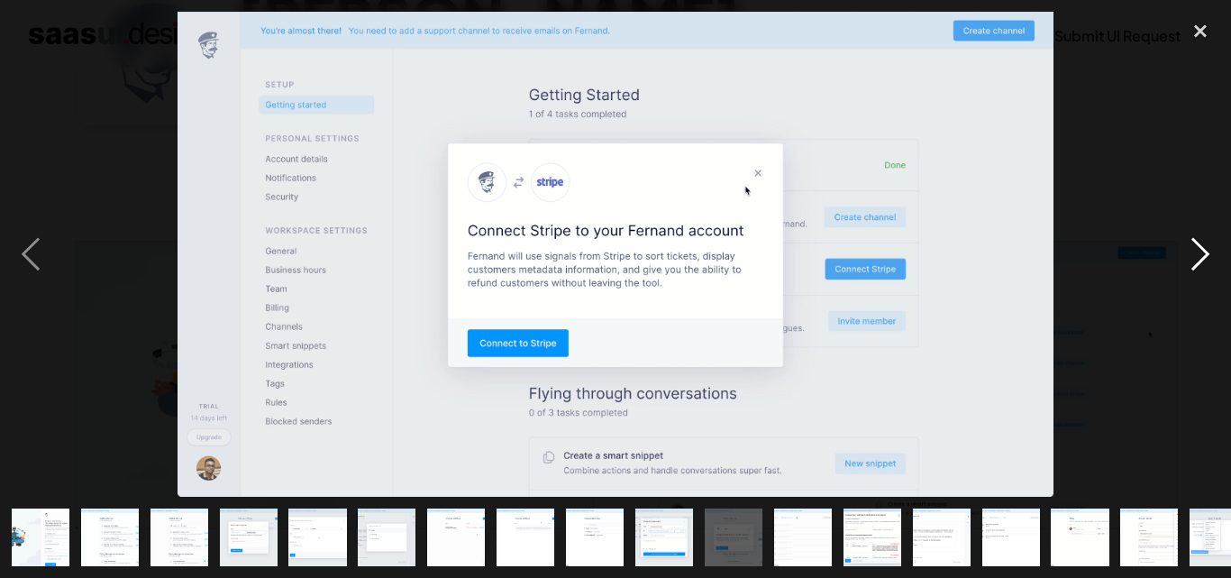
click at [1197, 251] on div "next image" at bounding box center [1200, 254] width 61 height 485
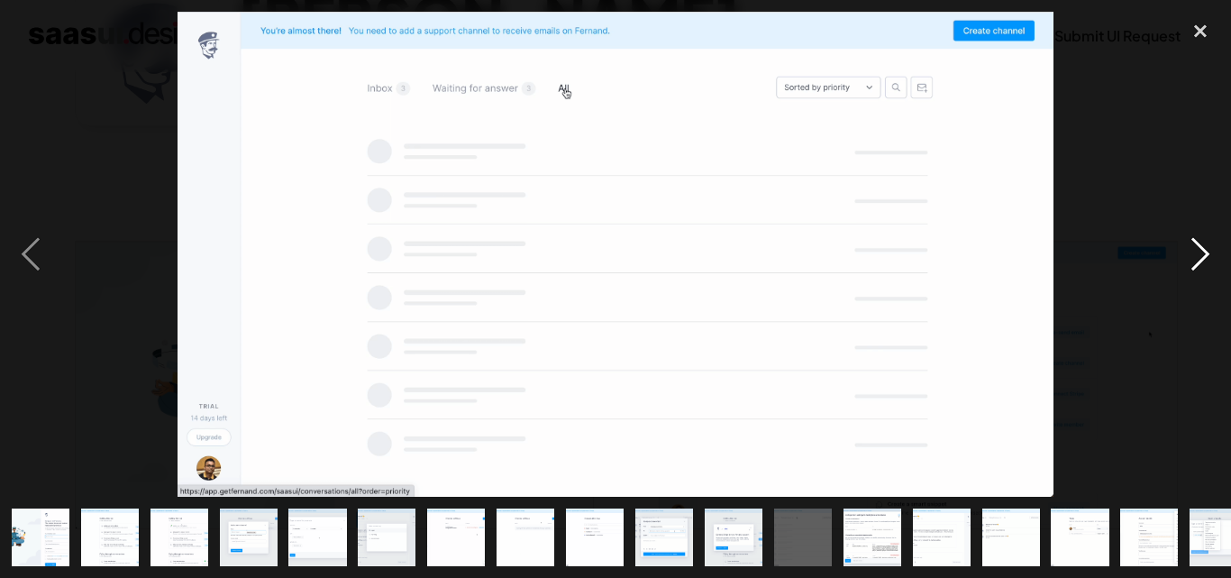
click at [1197, 251] on div "next image" at bounding box center [1200, 254] width 61 height 485
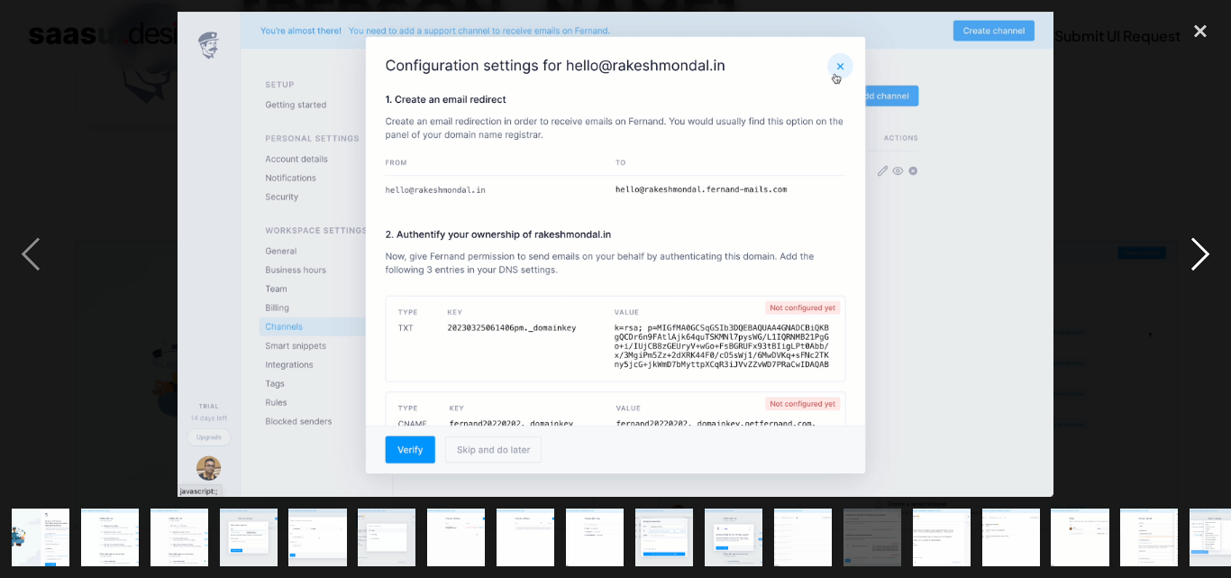
click at [1197, 251] on div "next image" at bounding box center [1200, 254] width 61 height 485
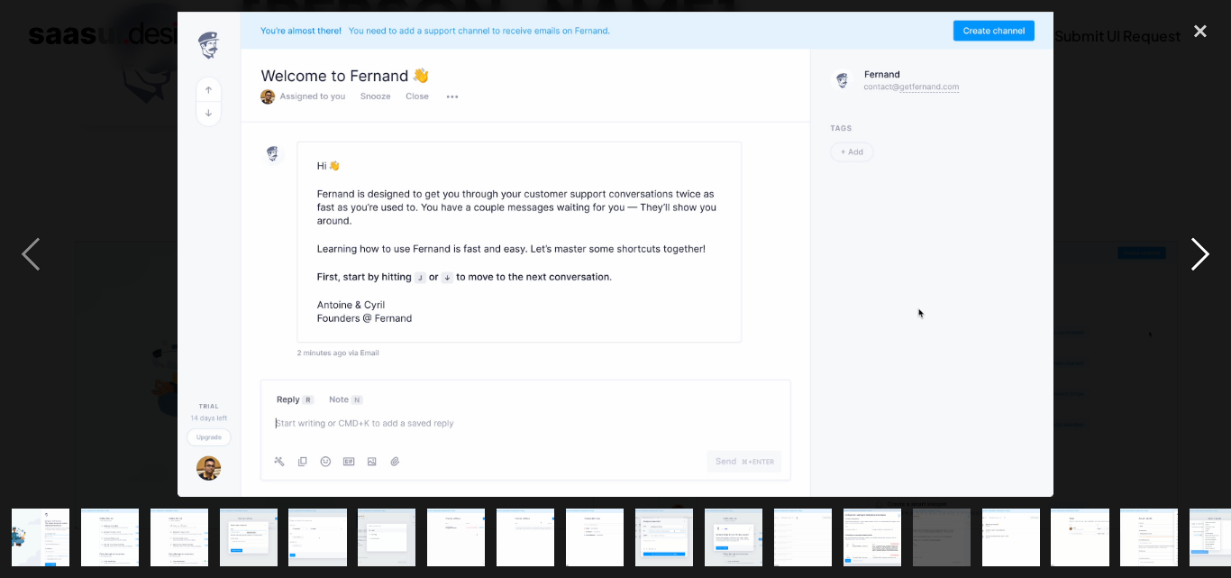
click at [1197, 251] on div "next image" at bounding box center [1200, 254] width 61 height 485
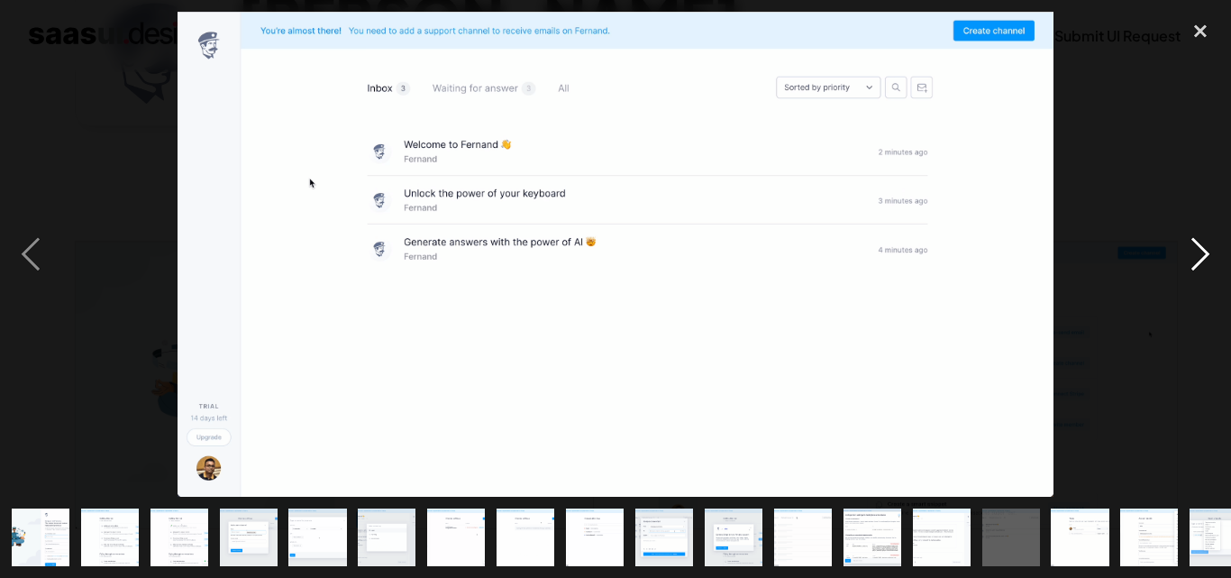
click at [1208, 241] on div "next image" at bounding box center [1200, 254] width 61 height 485
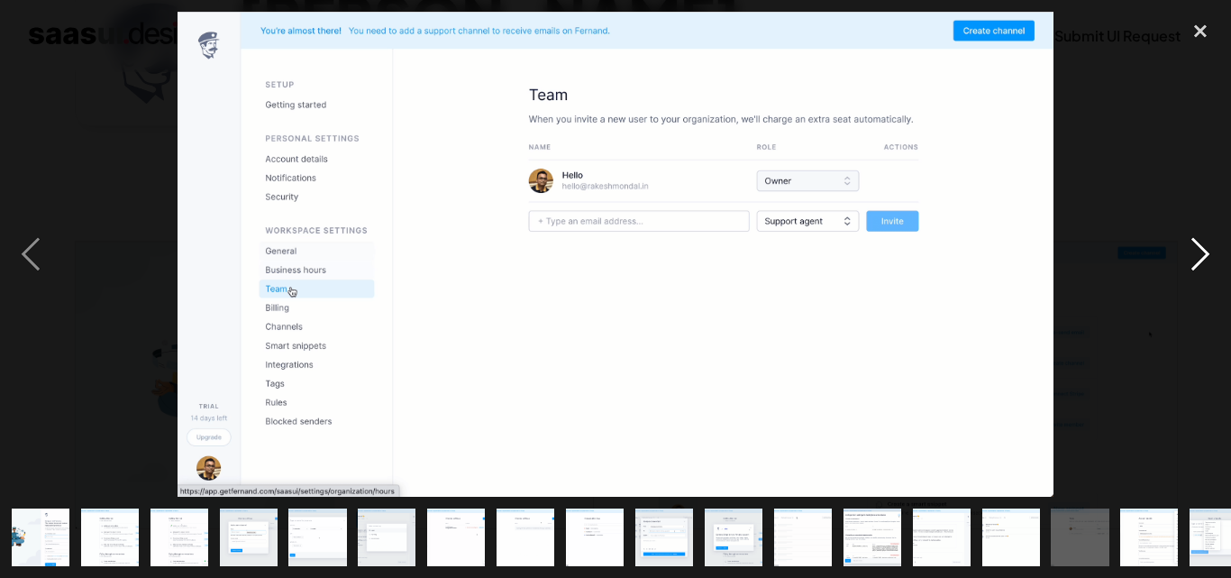
click at [1202, 245] on div "next image" at bounding box center [1200, 254] width 61 height 485
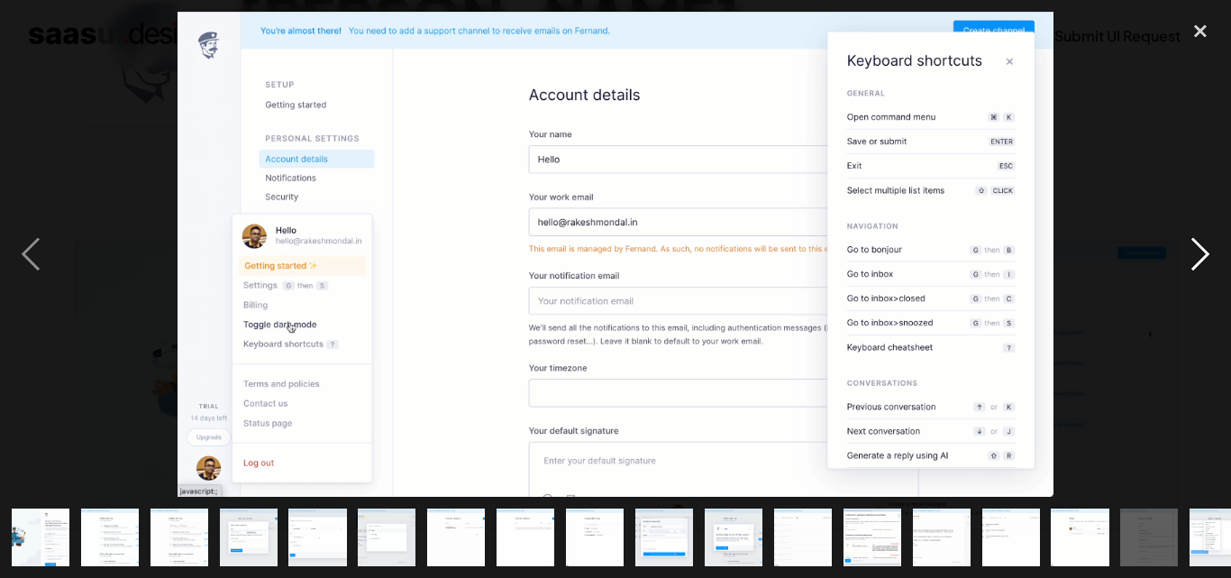
click at [1202, 245] on div "next image" at bounding box center [1200, 254] width 61 height 485
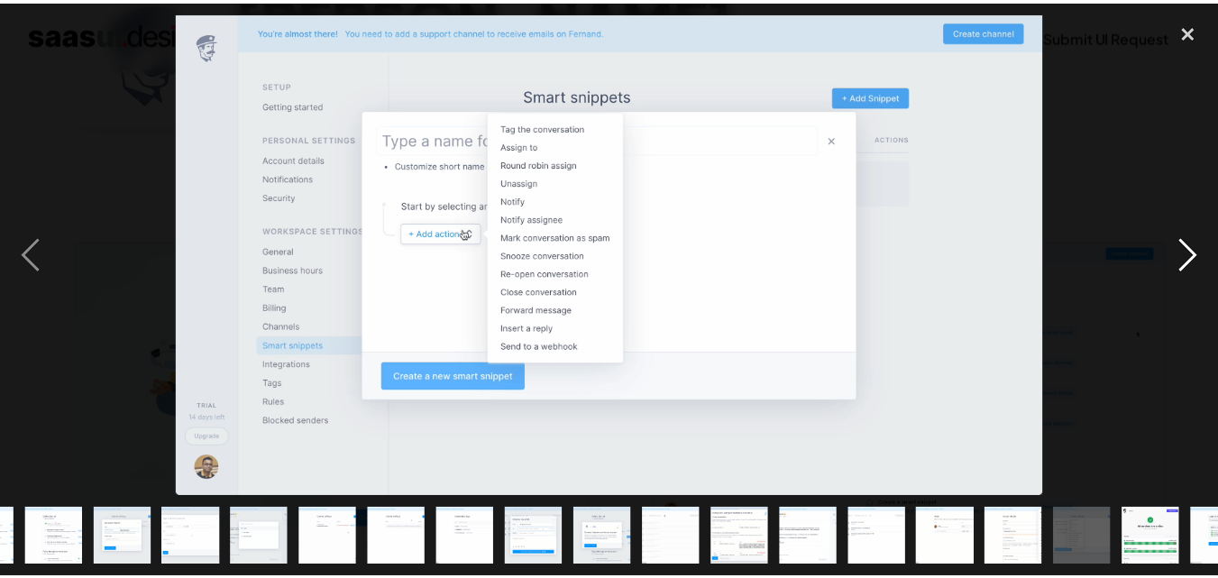
scroll to position [0, 167]
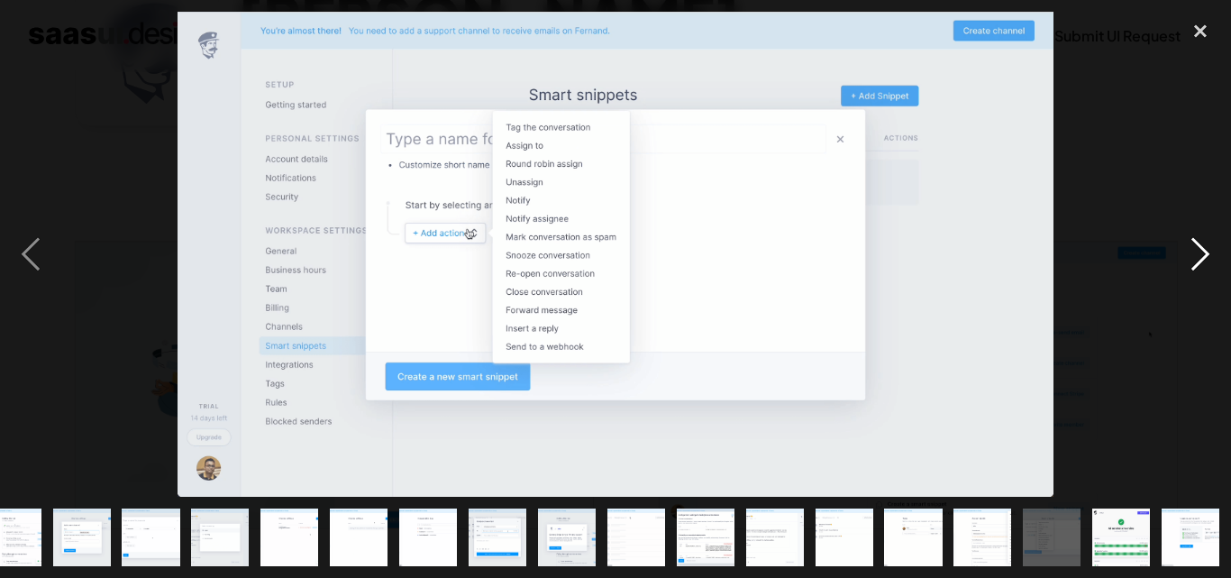
click at [1200, 252] on div "next image" at bounding box center [1200, 254] width 61 height 485
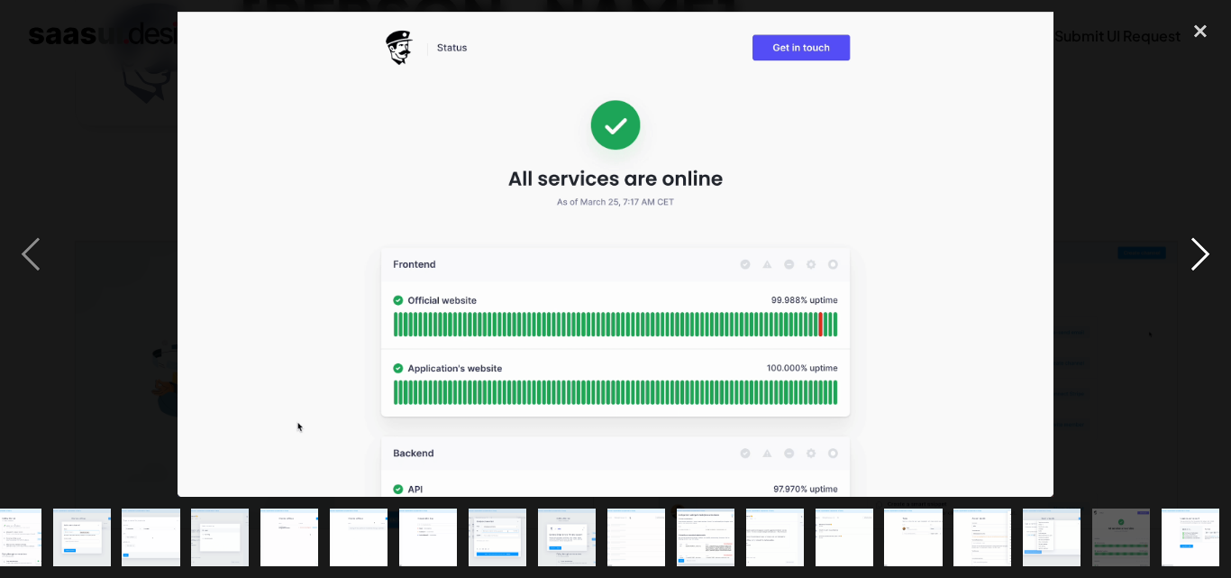
click at [1200, 252] on div "next image" at bounding box center [1200, 254] width 61 height 485
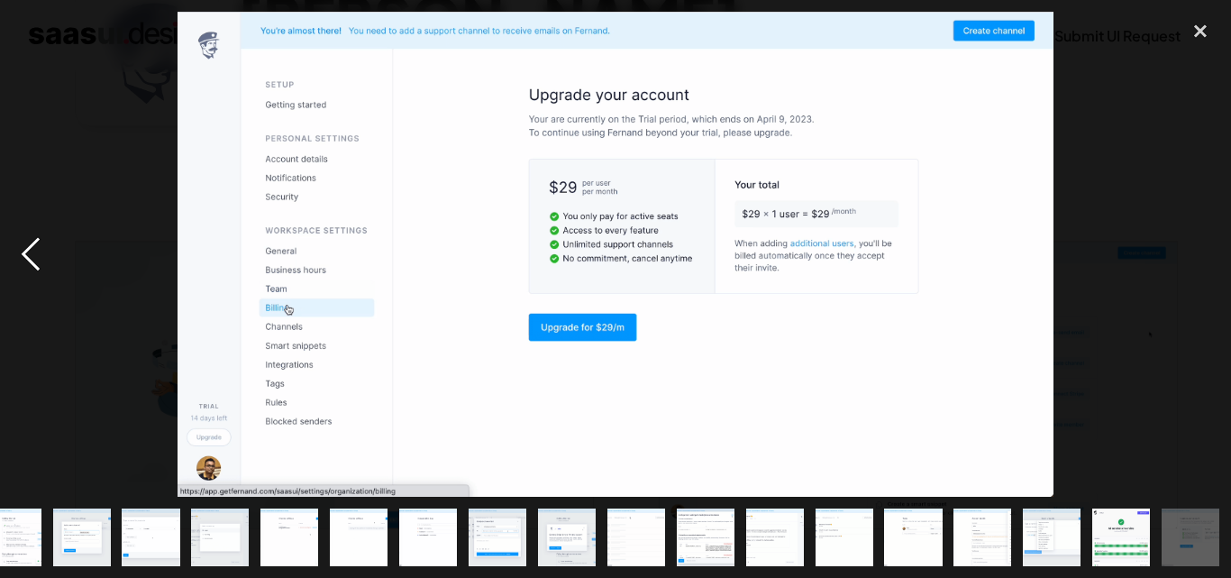
click at [23, 266] on div "previous image" at bounding box center [30, 254] width 61 height 485
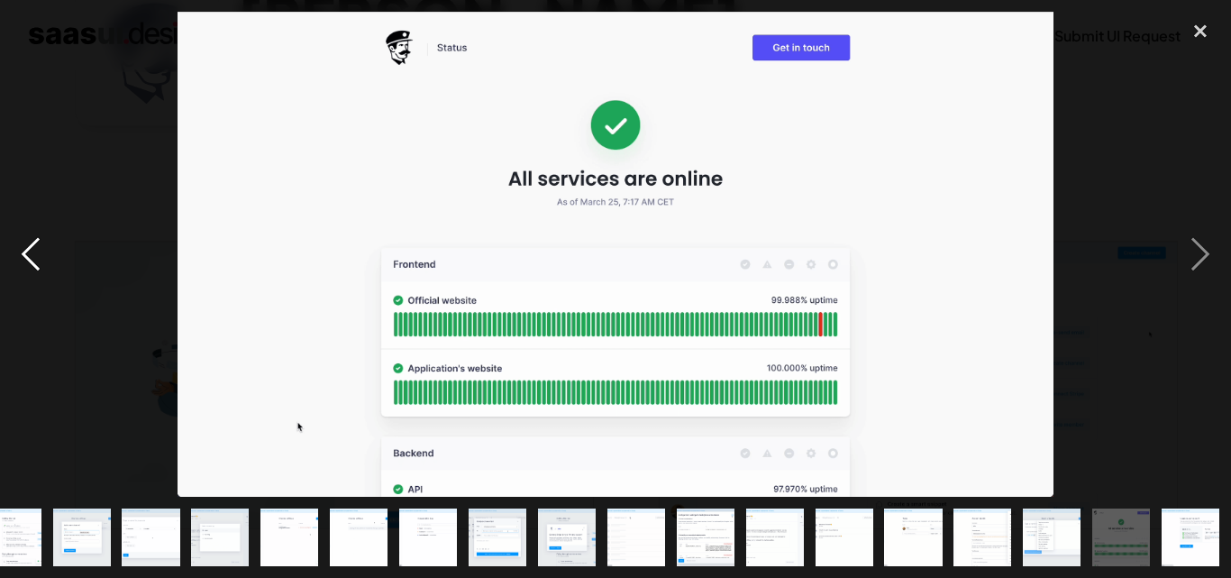
click at [23, 266] on div "previous image" at bounding box center [30, 254] width 61 height 485
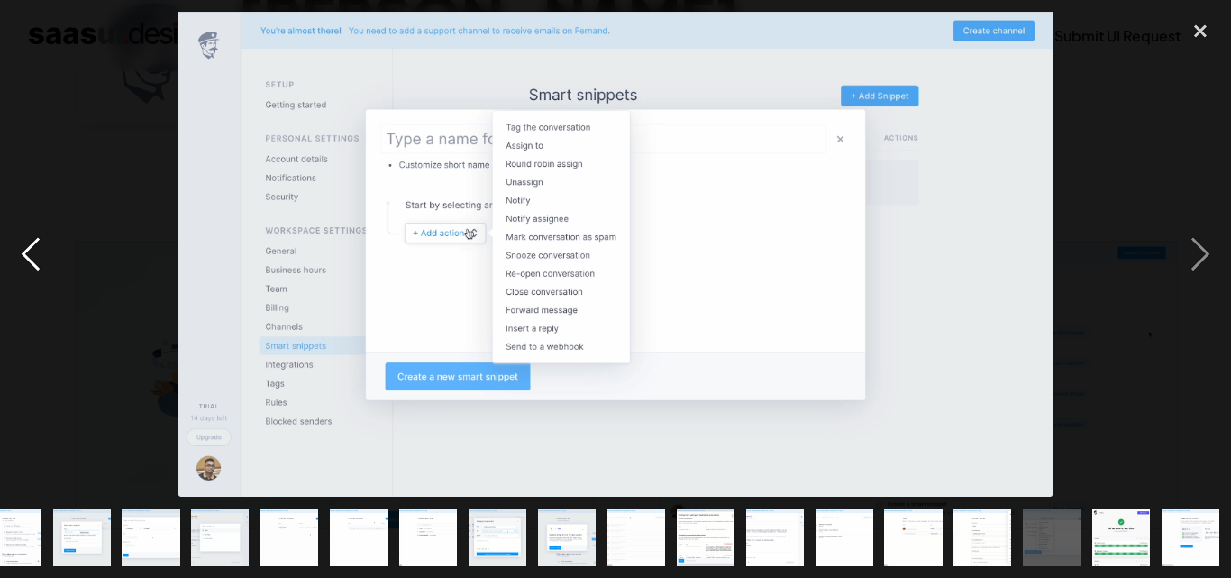
click at [29, 253] on div "previous image" at bounding box center [30, 254] width 61 height 485
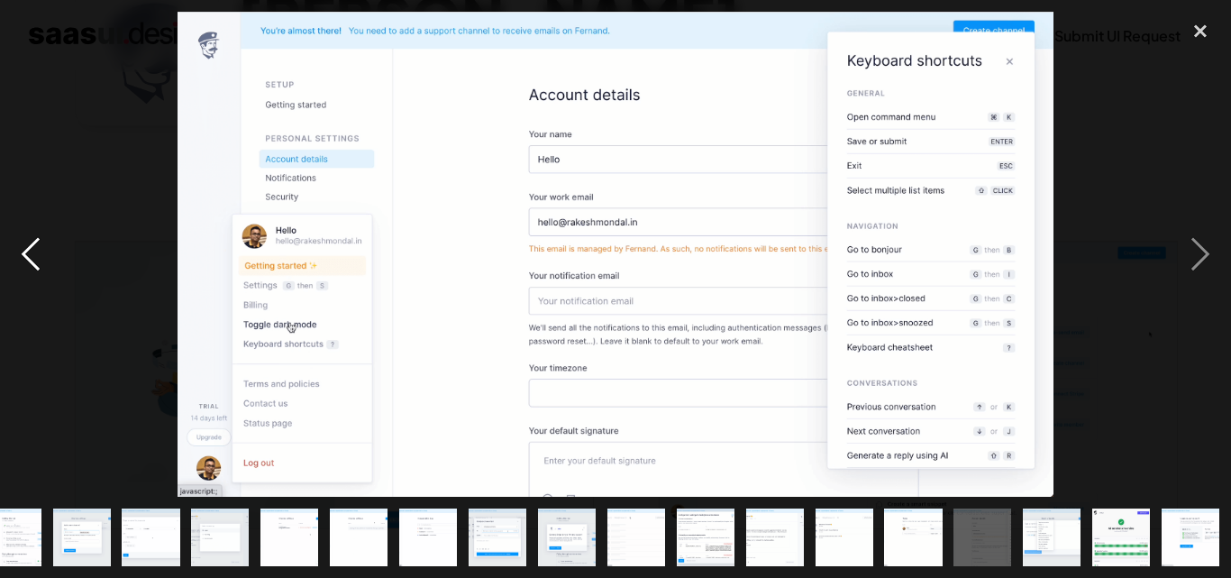
click at [29, 253] on div "previous image" at bounding box center [30, 254] width 61 height 485
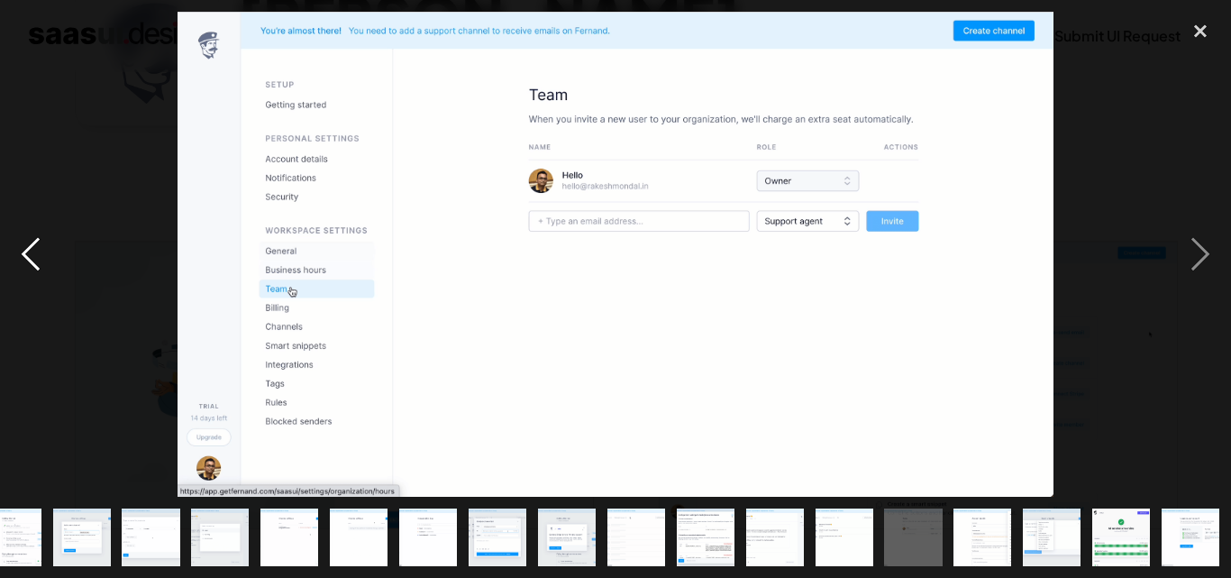
click at [29, 253] on div "previous image" at bounding box center [30, 254] width 61 height 485
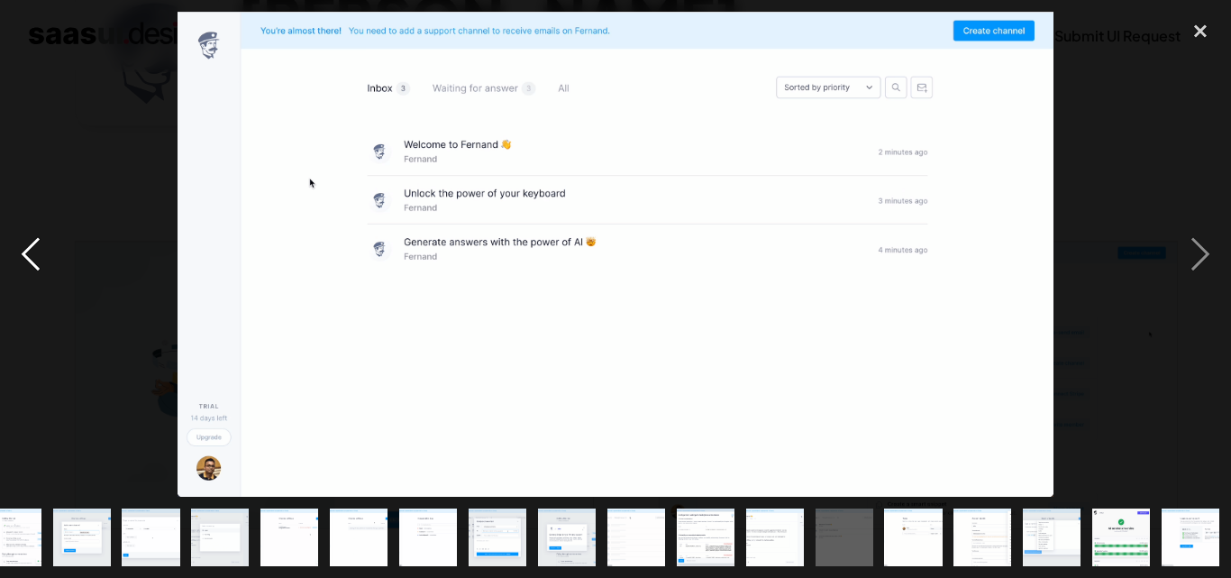
click at [29, 253] on div "previous image" at bounding box center [30, 254] width 61 height 485
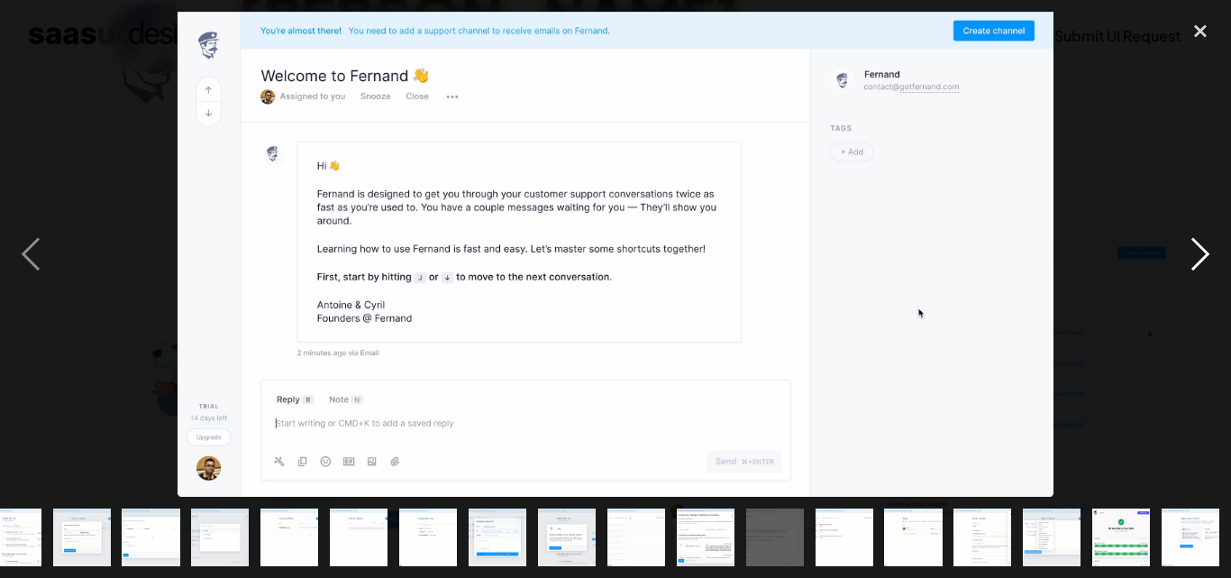
click at [1198, 252] on div "next image" at bounding box center [1200, 254] width 61 height 485
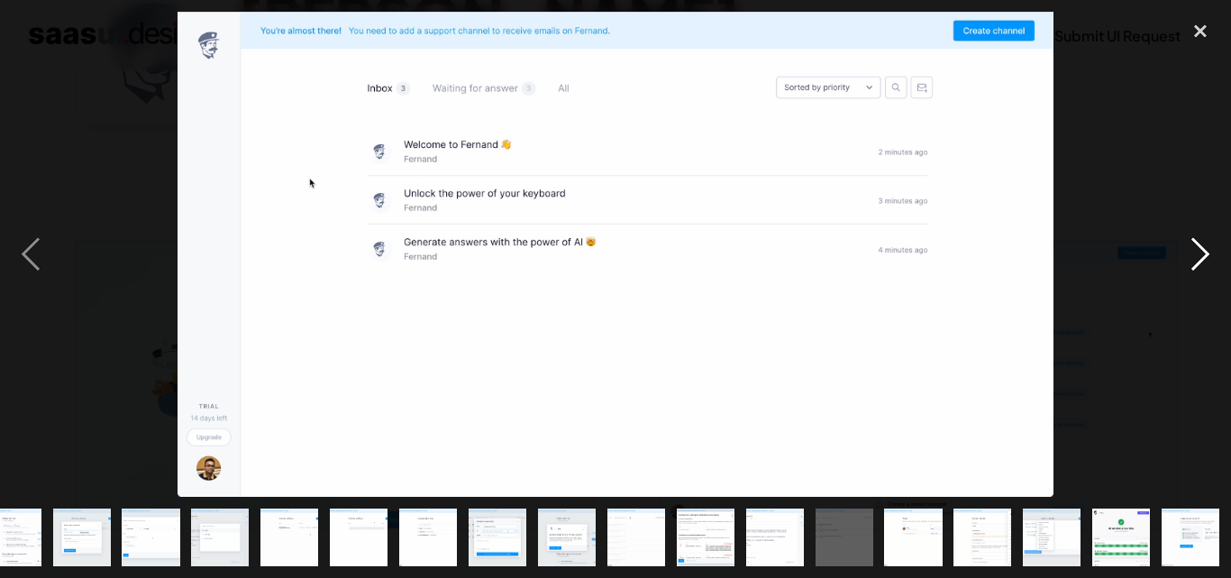
click at [1198, 252] on div "next image" at bounding box center [1200, 254] width 61 height 485
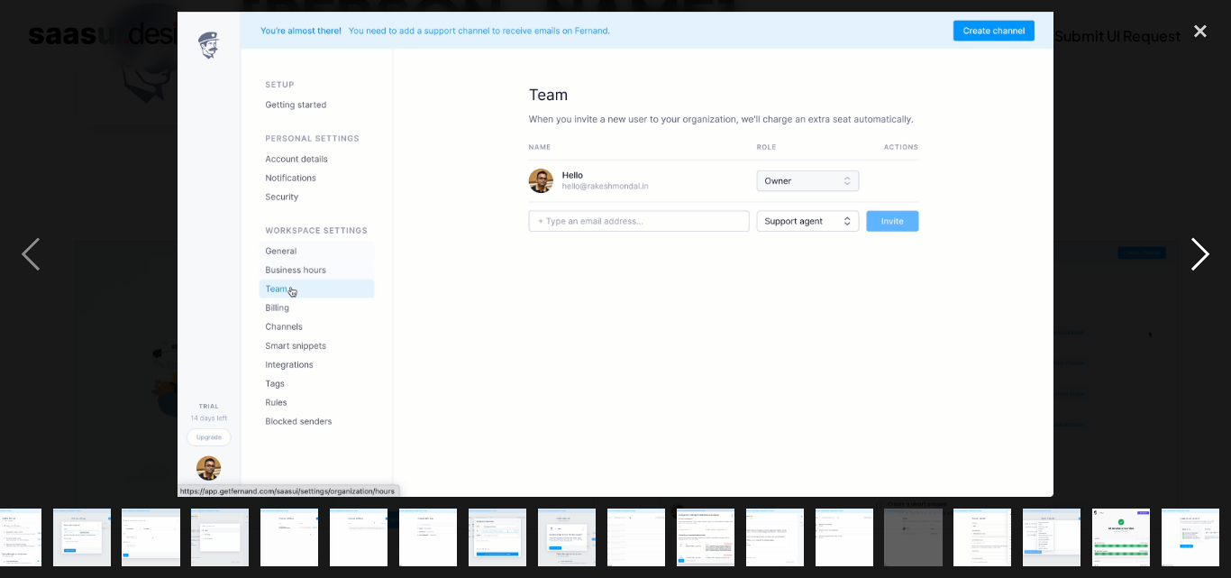
click at [1198, 252] on div "next image" at bounding box center [1200, 254] width 61 height 485
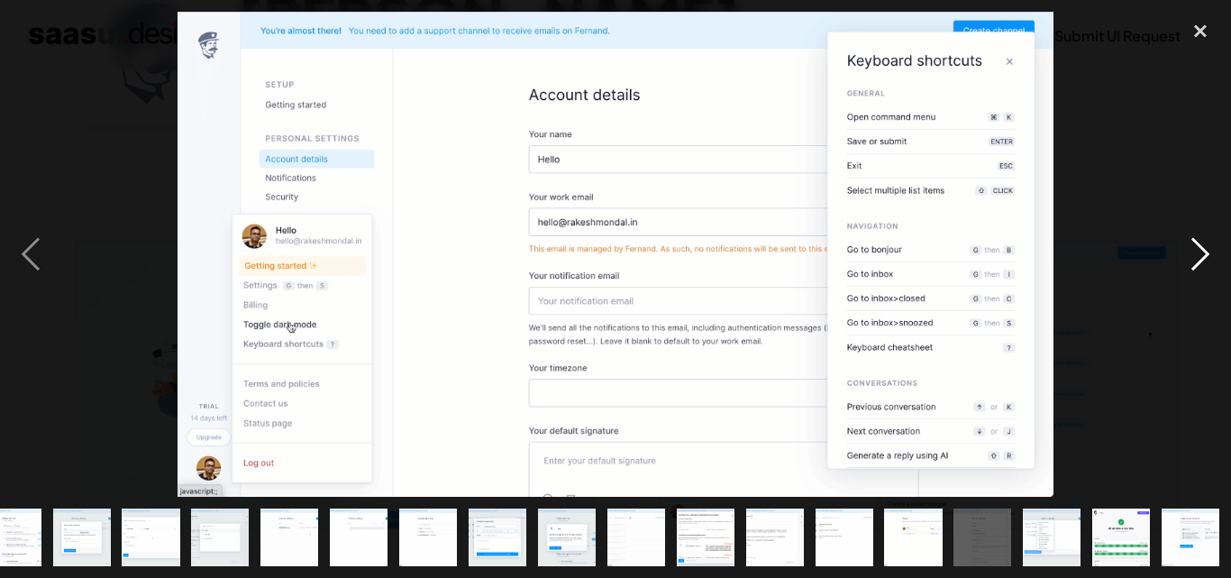
click at [1198, 252] on div "next image" at bounding box center [1200, 254] width 61 height 485
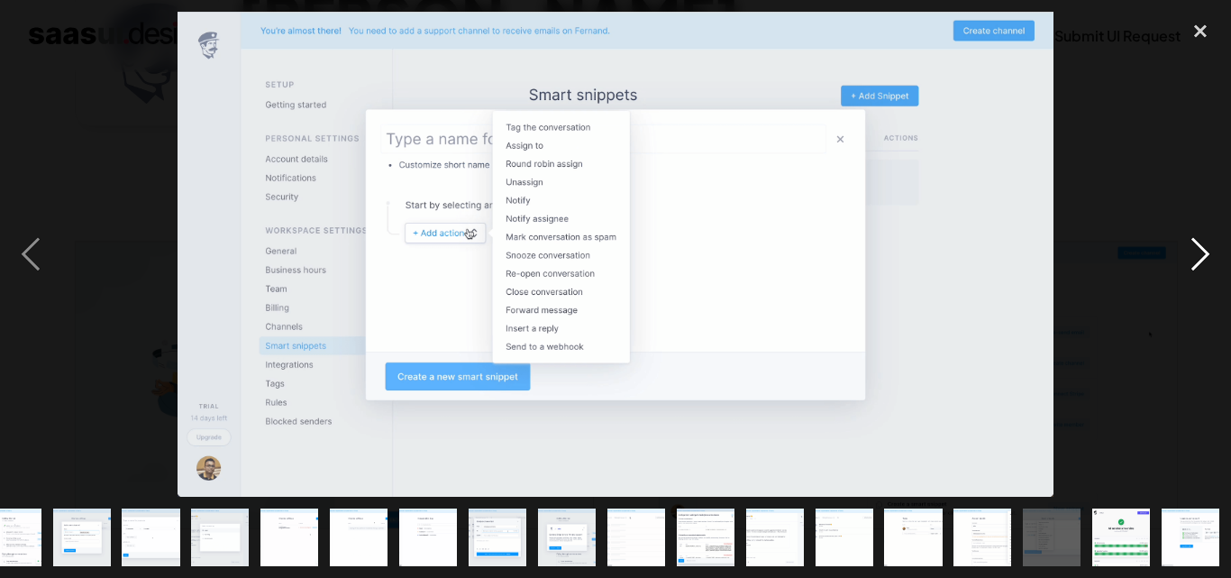
click at [1198, 252] on div "next image" at bounding box center [1200, 254] width 61 height 485
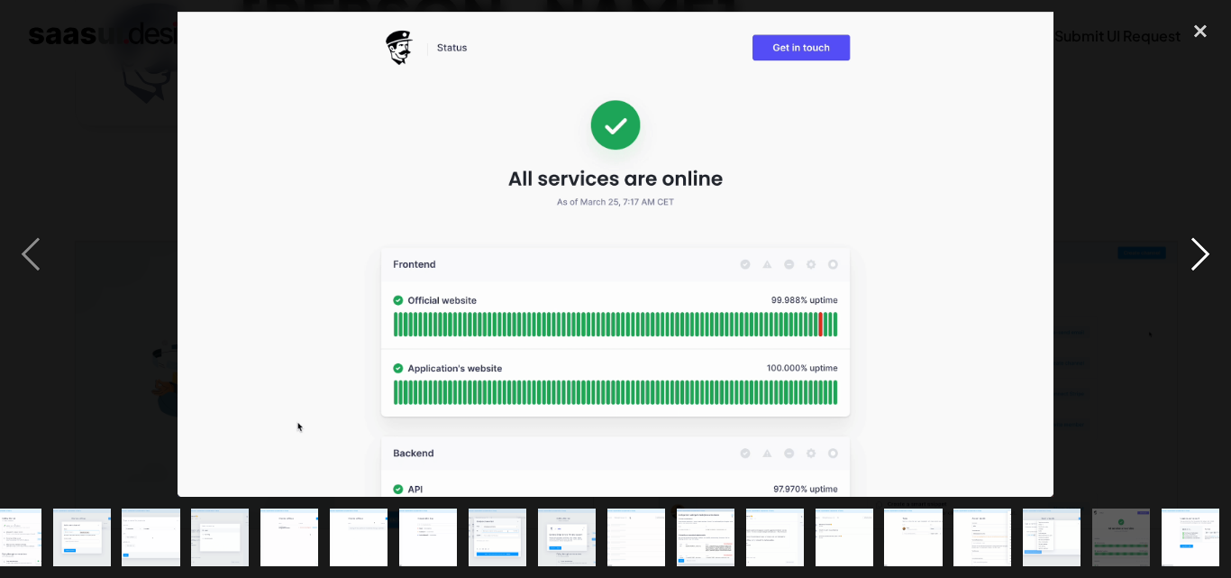
click at [1198, 252] on div "next image" at bounding box center [1200, 254] width 61 height 485
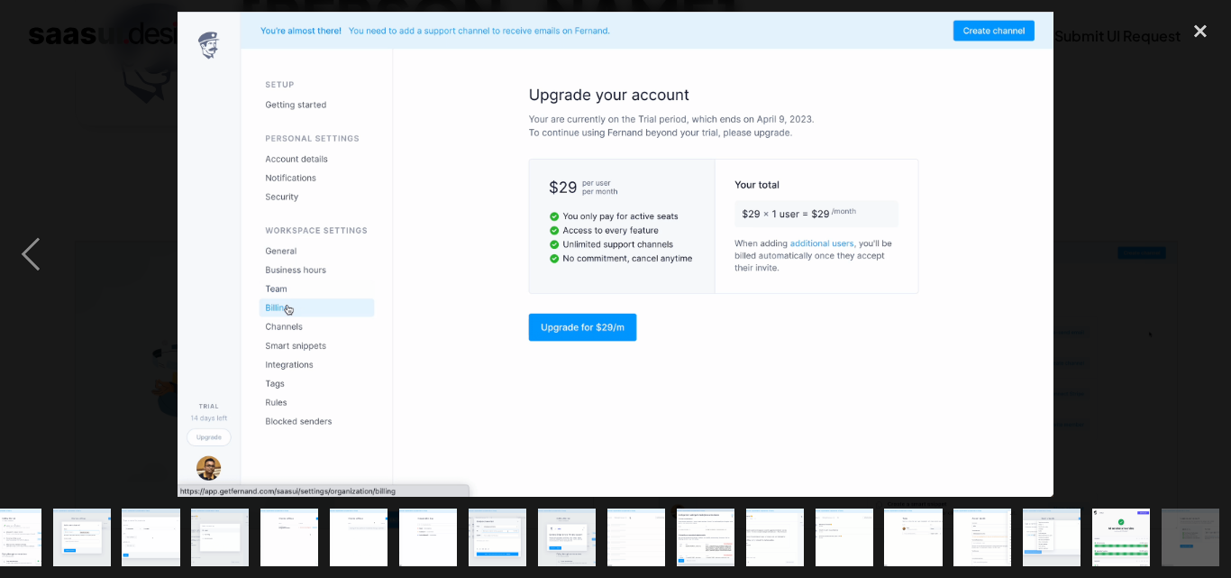
click at [1198, 252] on div "next image" at bounding box center [1200, 254] width 61 height 485
click at [1198, 34] on div "close lightbox" at bounding box center [1200, 32] width 61 height 40
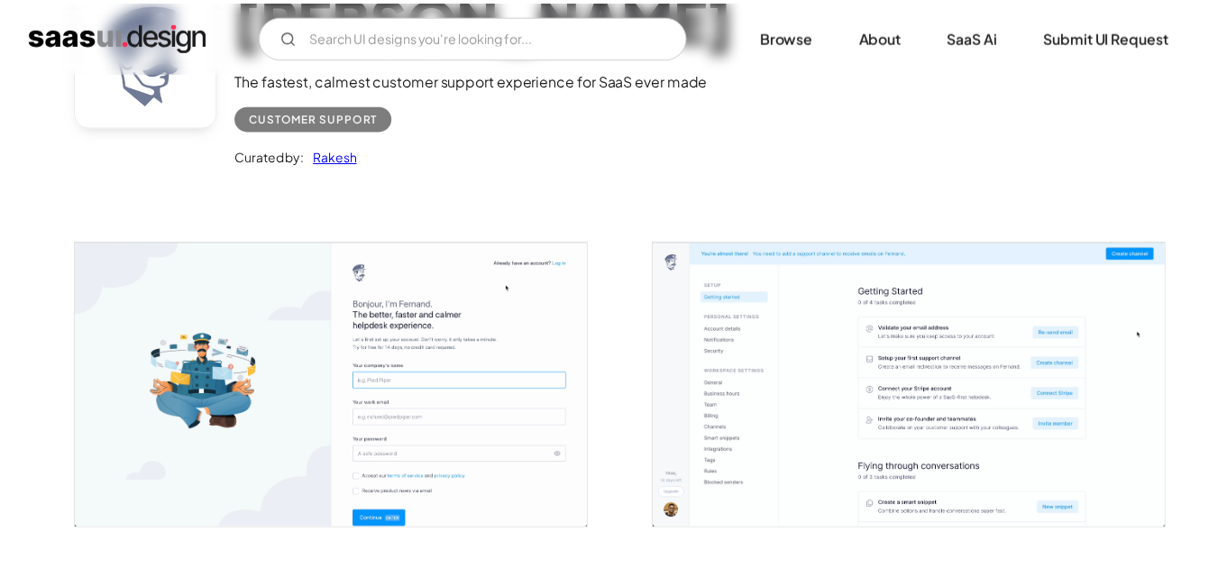
scroll to position [0, 0]
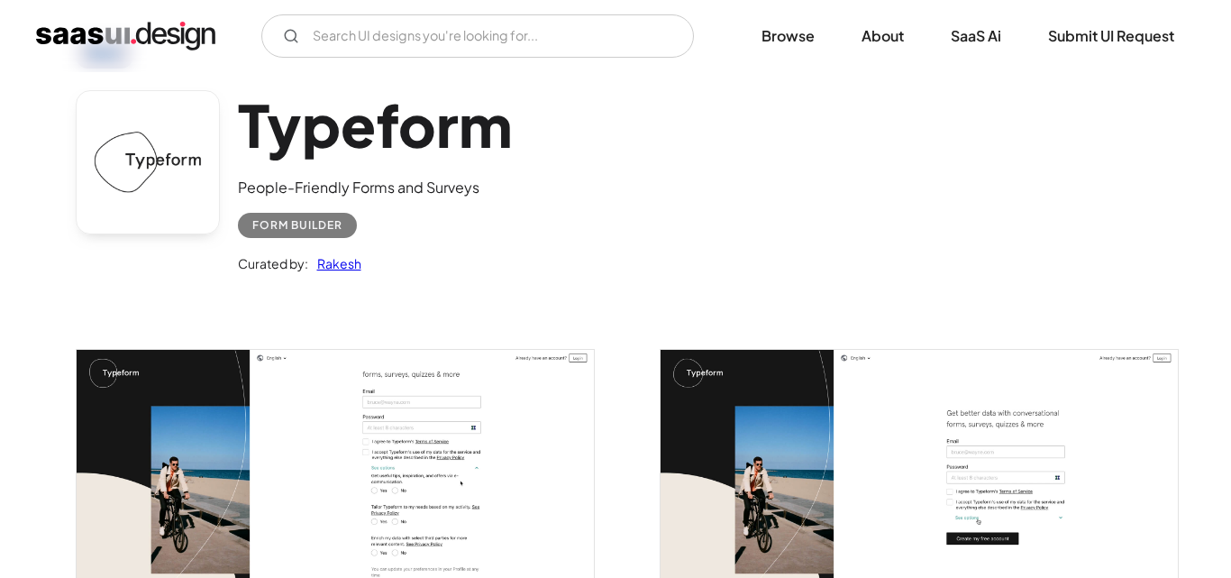
scroll to position [180, 0]
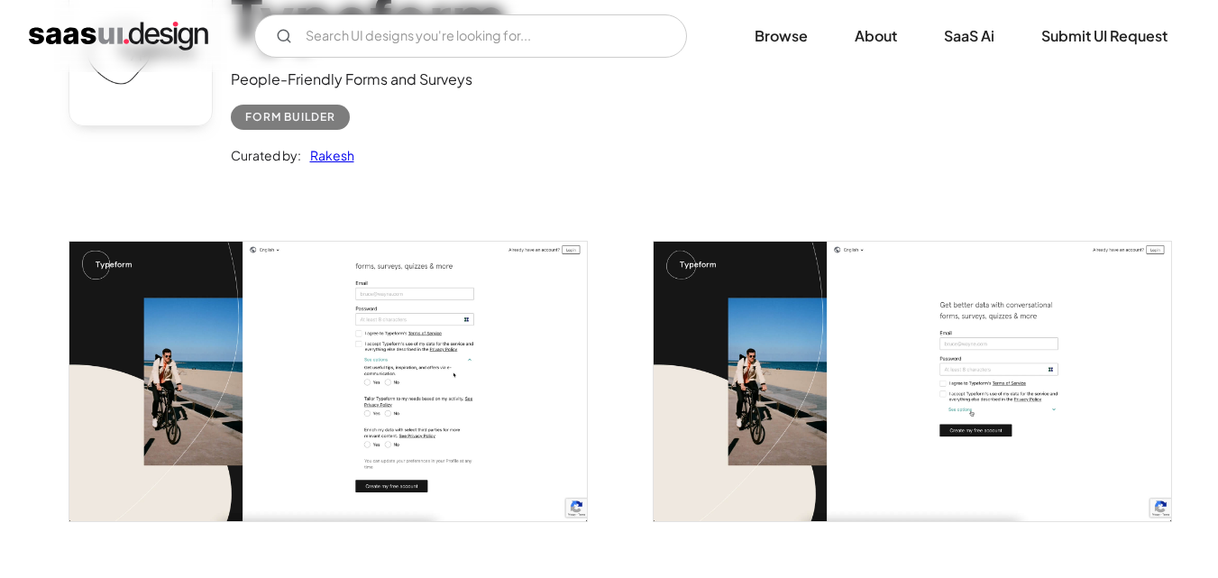
click at [402, 318] on img "open lightbox" at bounding box center [327, 381] width 517 height 279
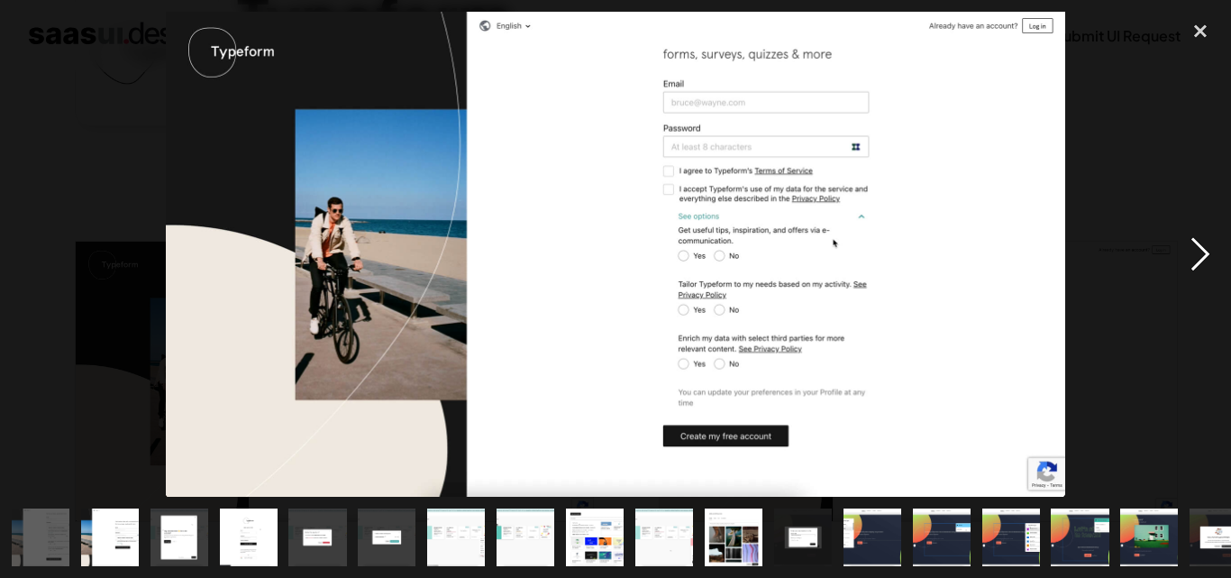
click at [1205, 241] on div "next image" at bounding box center [1200, 254] width 61 height 485
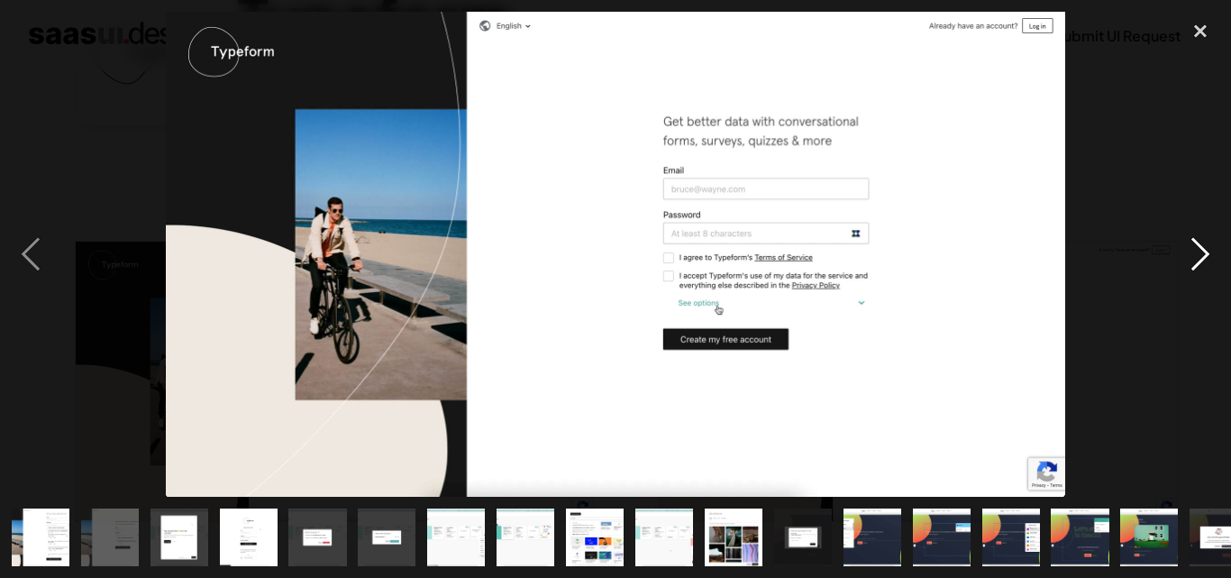
click at [1203, 243] on div "next image" at bounding box center [1200, 254] width 61 height 485
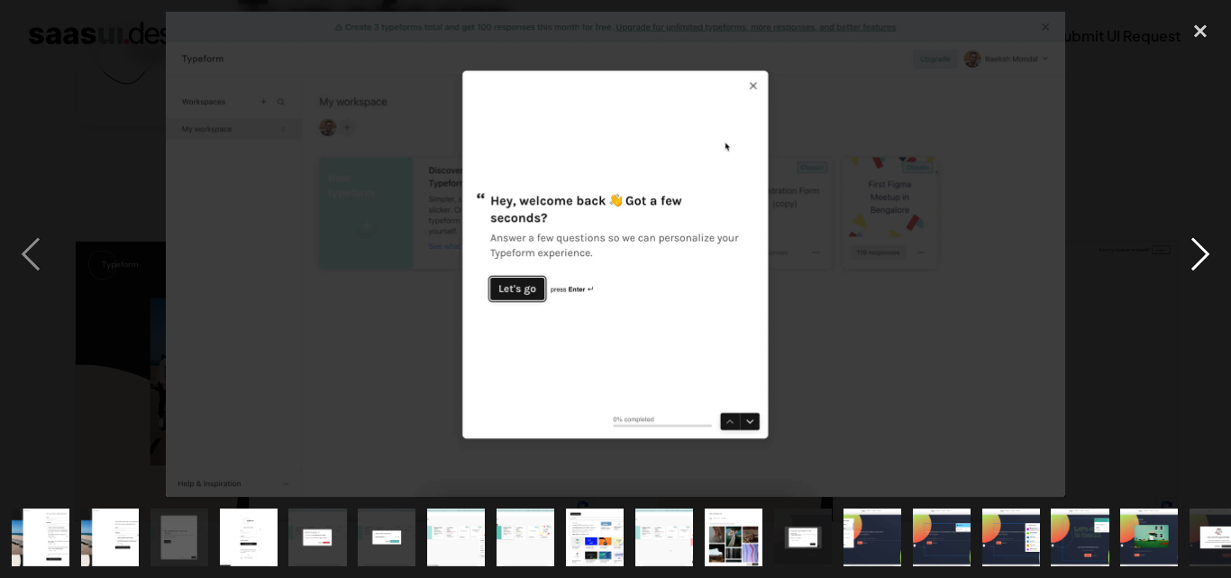
click at [1203, 249] on div "next image" at bounding box center [1200, 254] width 61 height 485
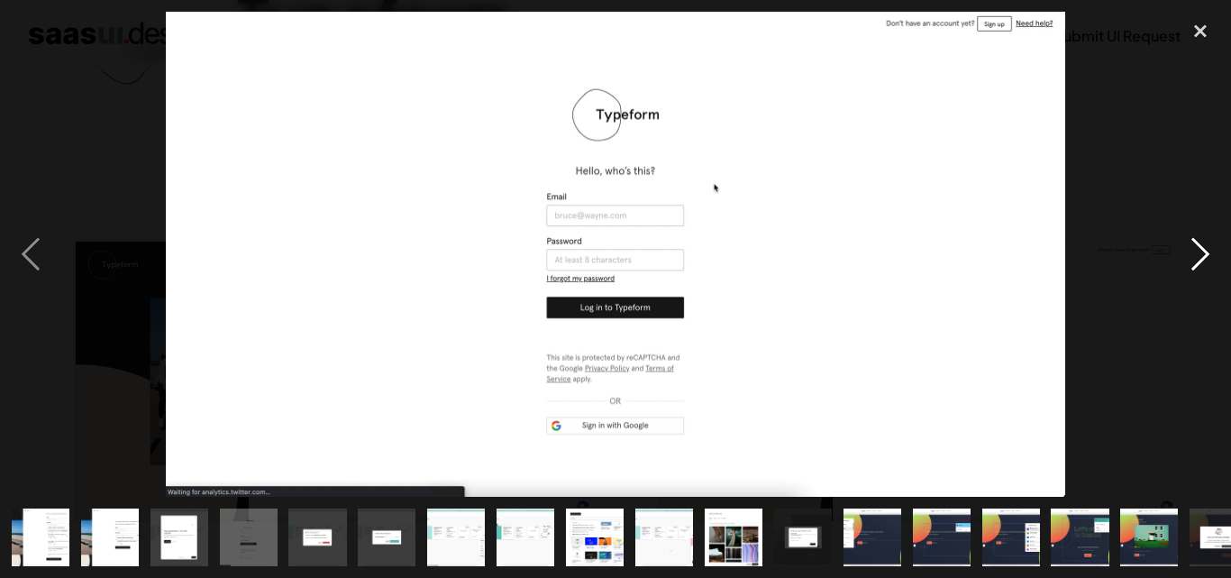
click at [1203, 249] on div "next image" at bounding box center [1200, 254] width 61 height 485
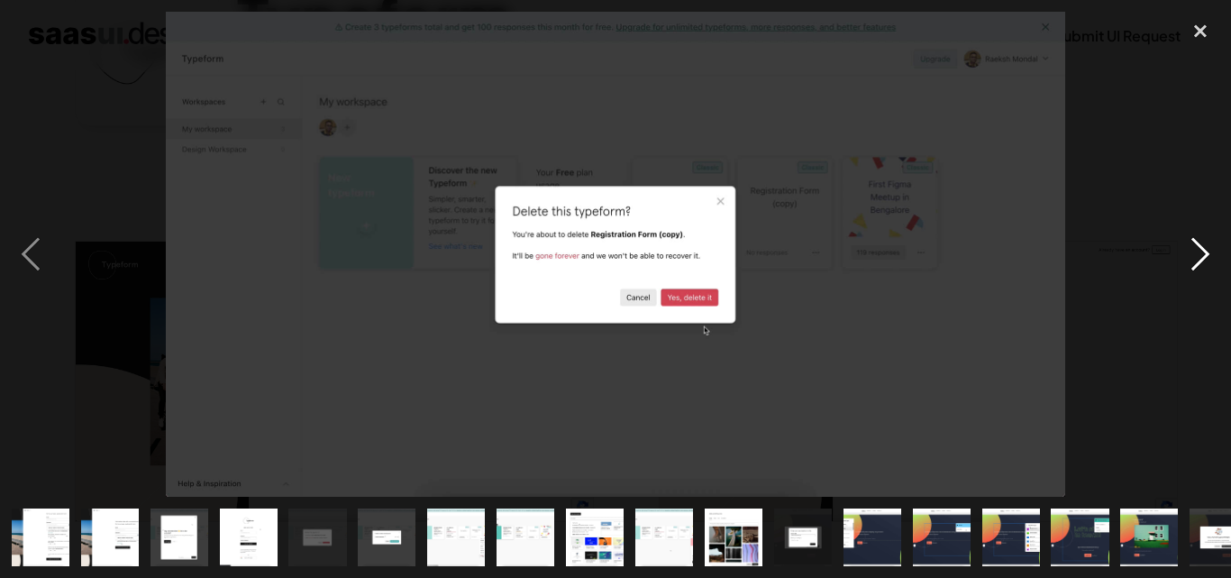
click at [1203, 249] on div "next image" at bounding box center [1200, 254] width 61 height 485
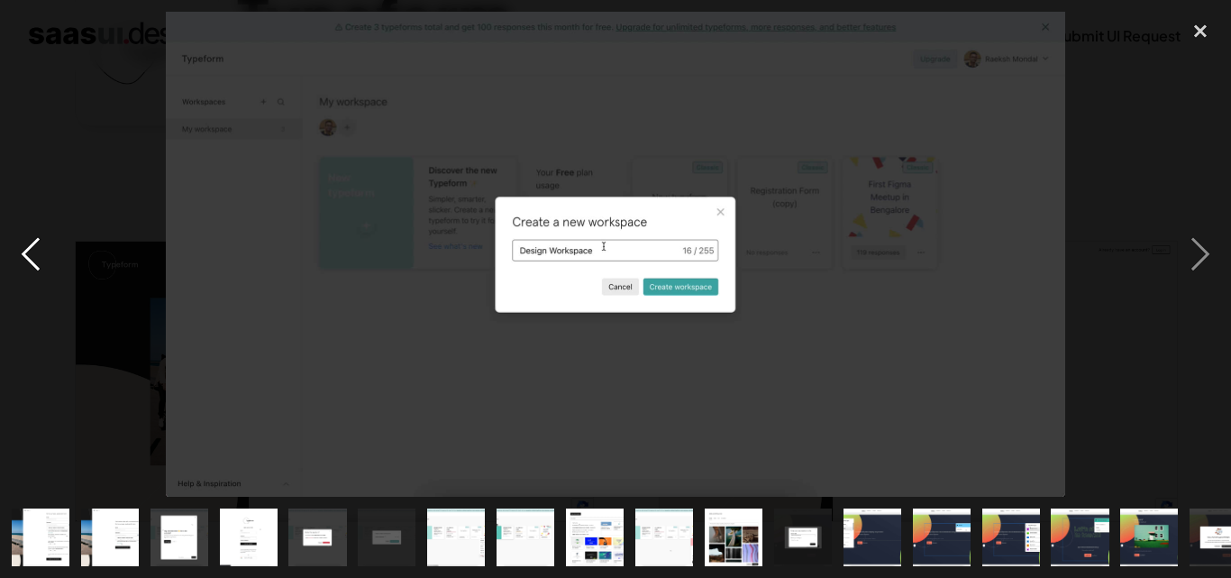
click at [21, 262] on div "previous image" at bounding box center [30, 254] width 61 height 485
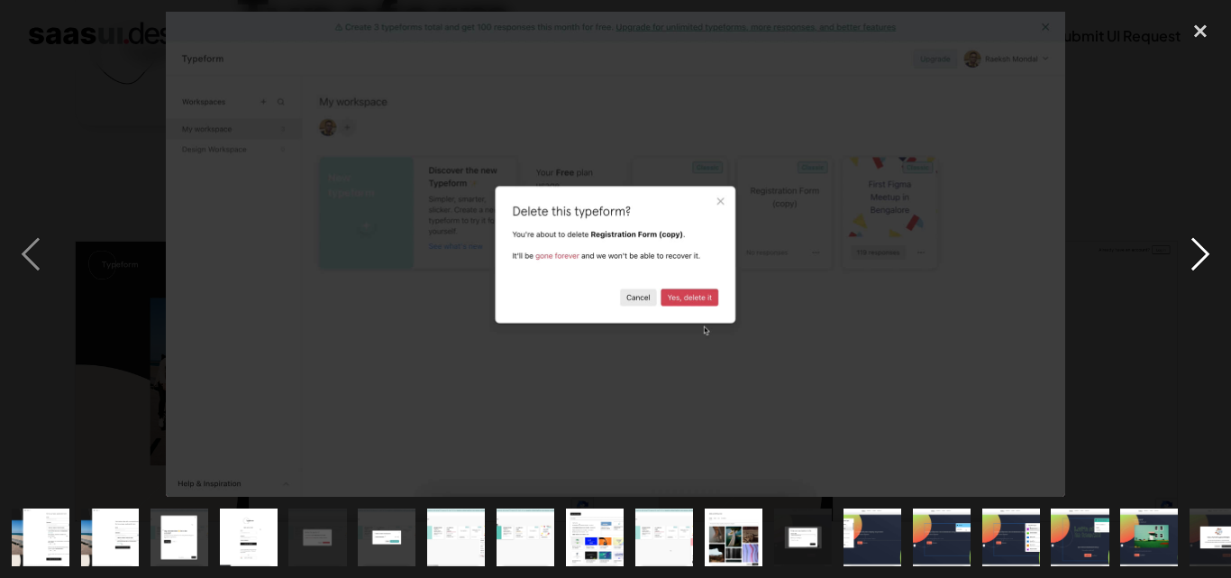
click at [1196, 252] on div "next image" at bounding box center [1200, 254] width 61 height 485
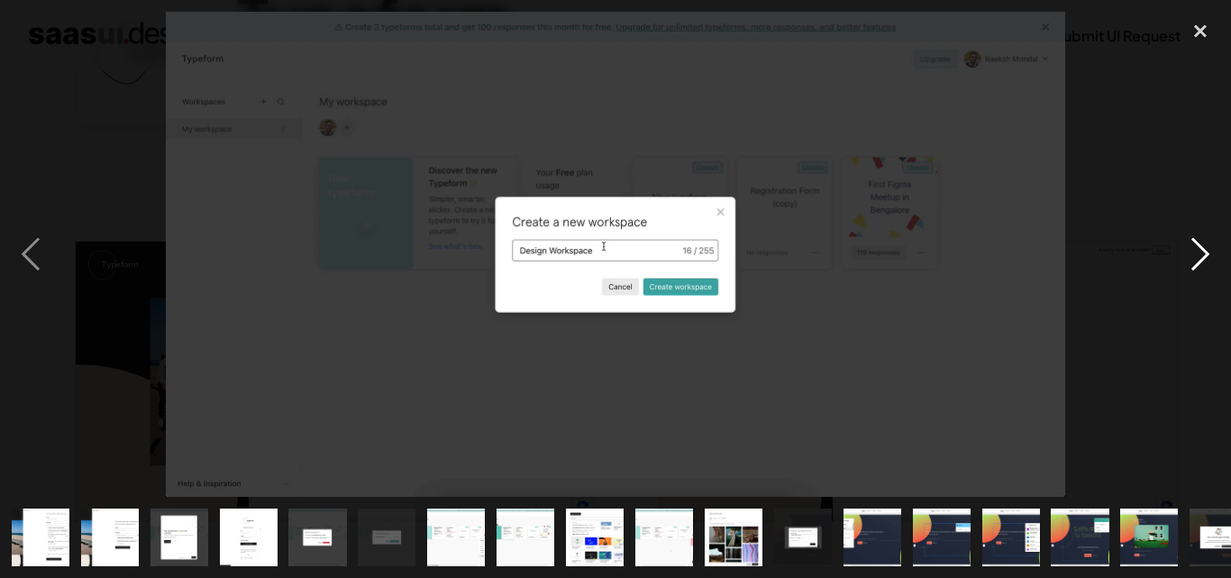
click at [1196, 252] on div "next image" at bounding box center [1200, 254] width 61 height 485
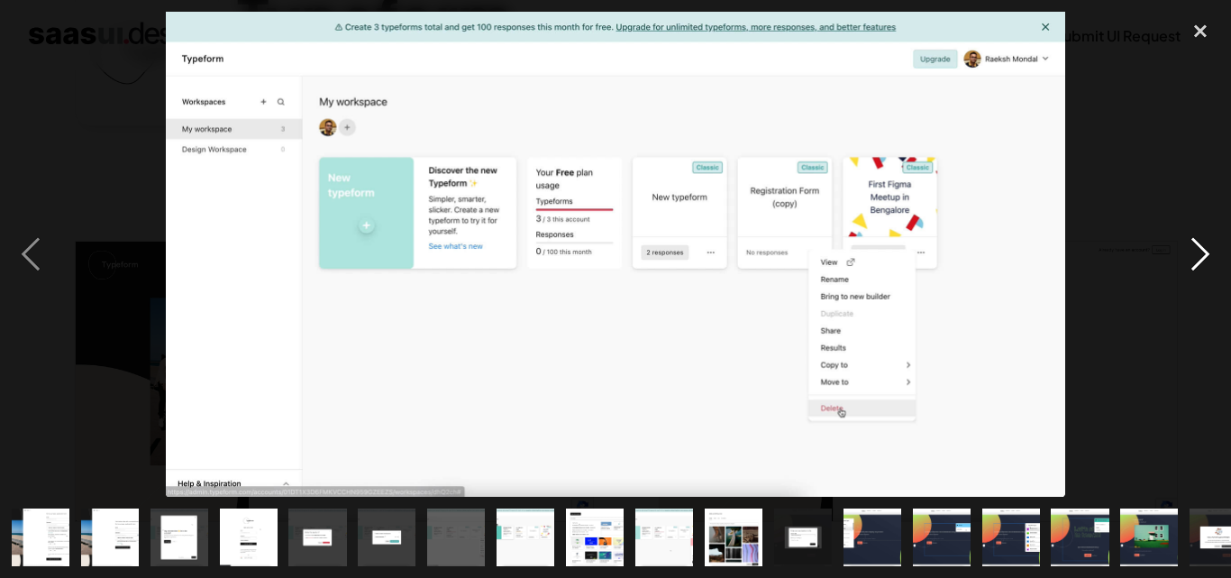
click at [1207, 261] on div "next image" at bounding box center [1200, 254] width 61 height 485
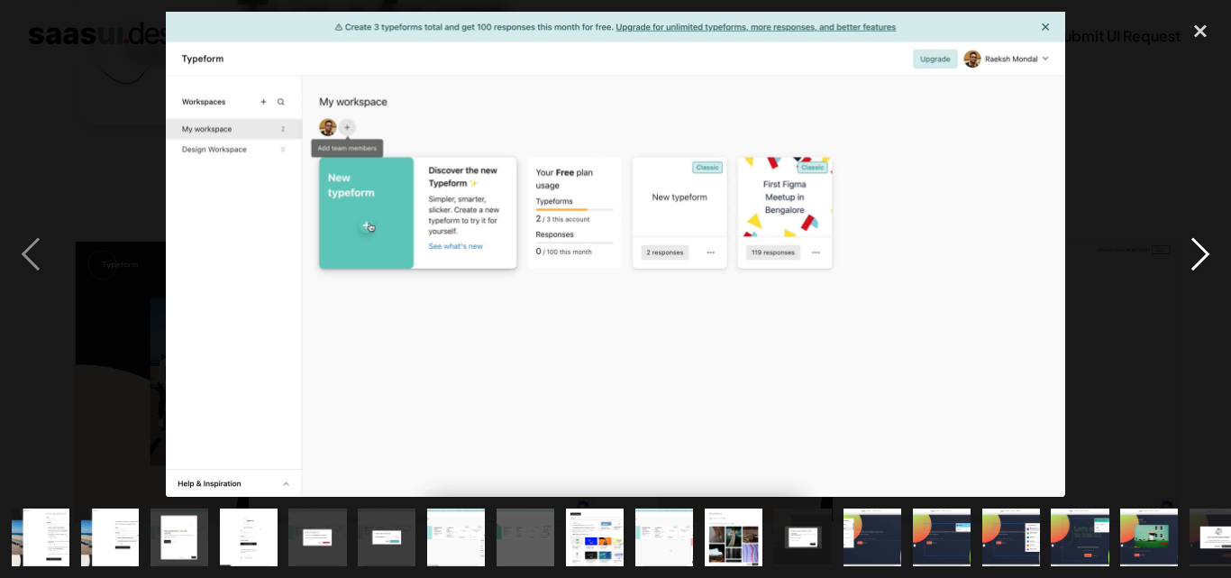
click at [1207, 261] on div "next image" at bounding box center [1200, 254] width 61 height 485
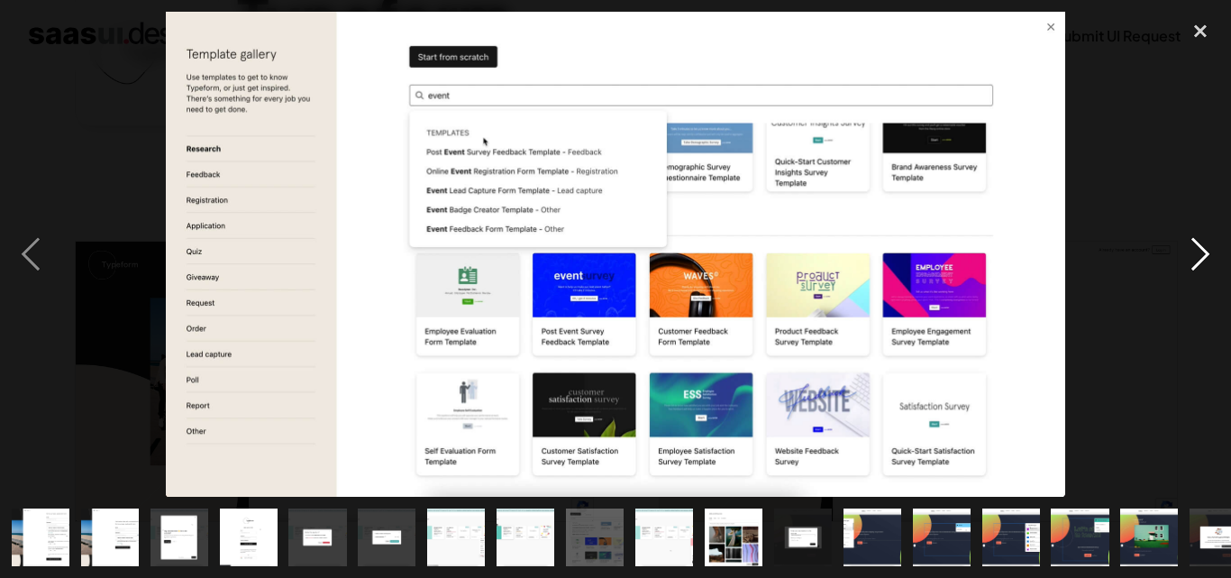
click at [1199, 255] on div "next image" at bounding box center [1200, 254] width 61 height 485
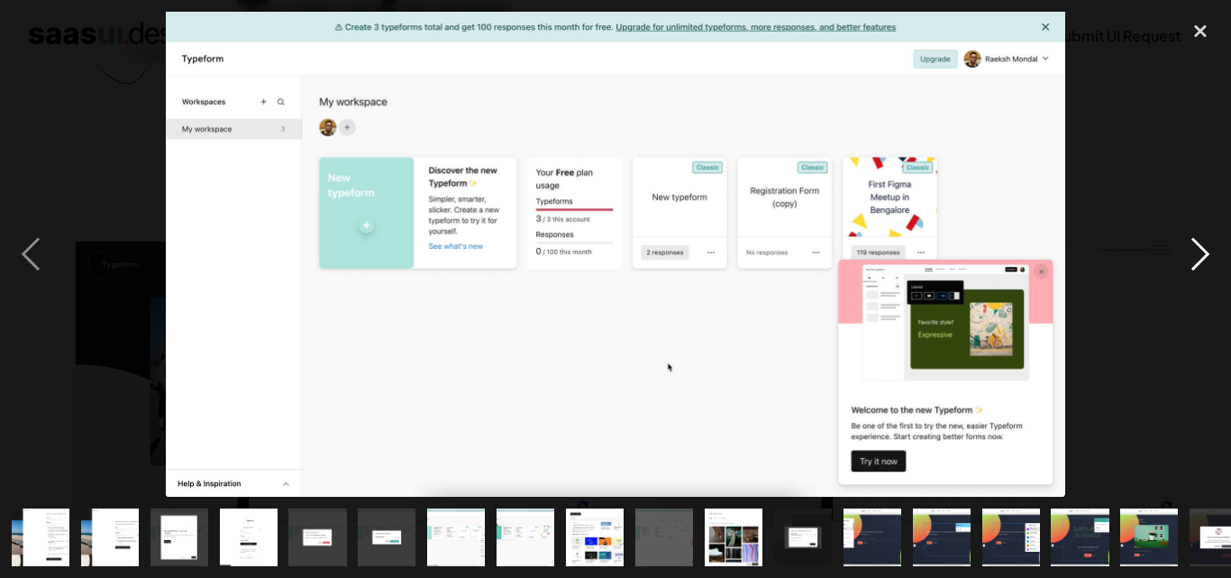
click at [1199, 255] on div "next image" at bounding box center [1200, 254] width 61 height 485
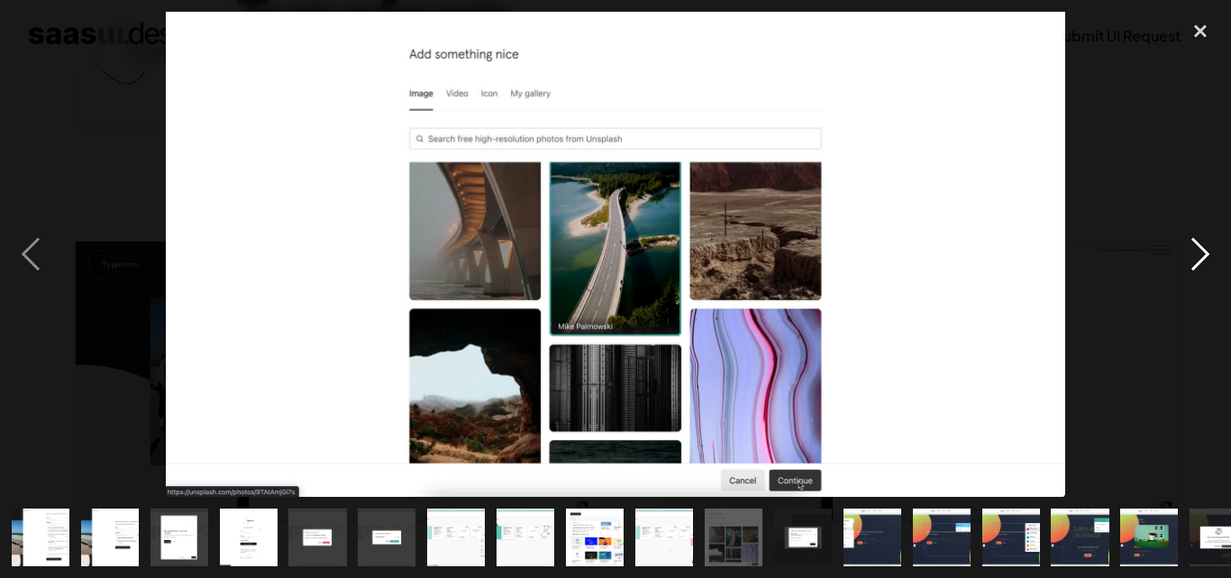
click at [1199, 255] on div "next image" at bounding box center [1200, 254] width 61 height 485
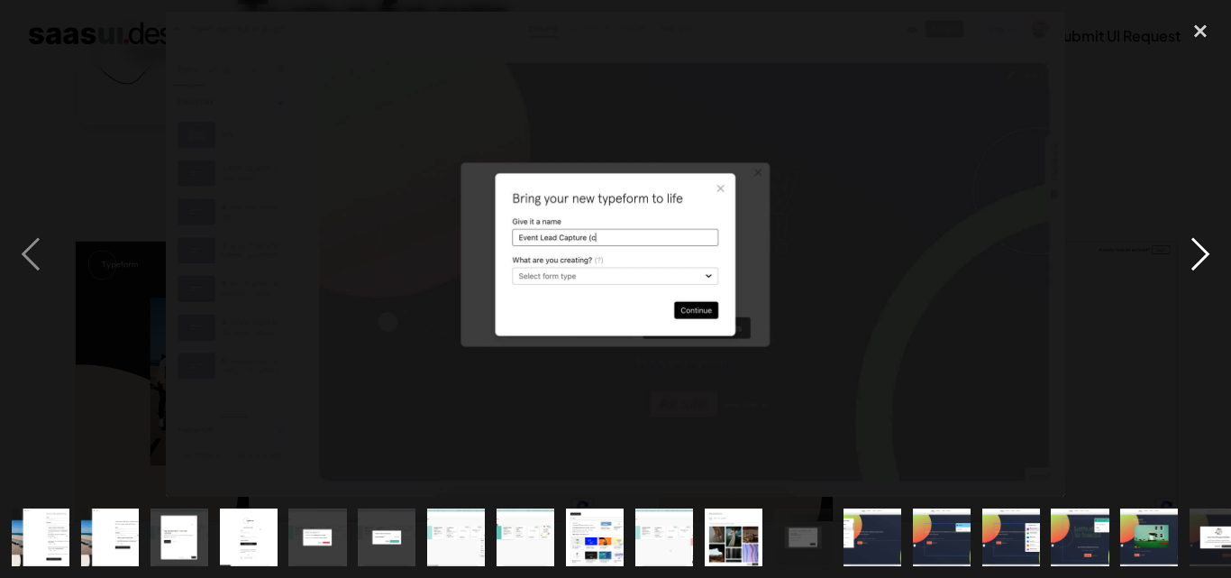
click at [1199, 255] on div "next image" at bounding box center [1200, 254] width 61 height 485
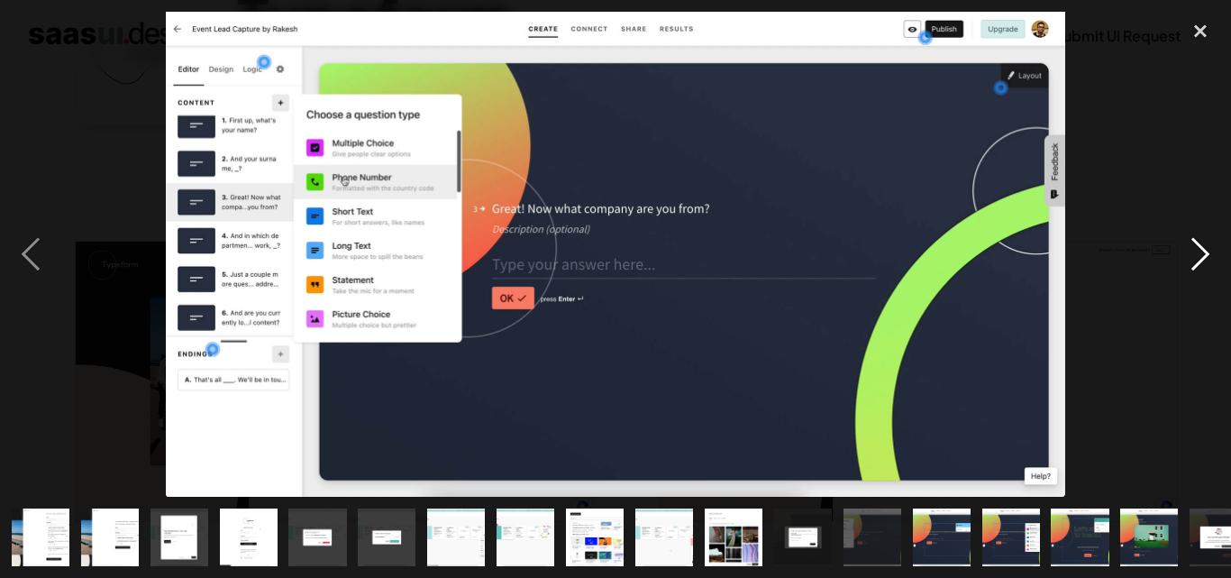
click at [1199, 255] on div "next image" at bounding box center [1200, 254] width 61 height 485
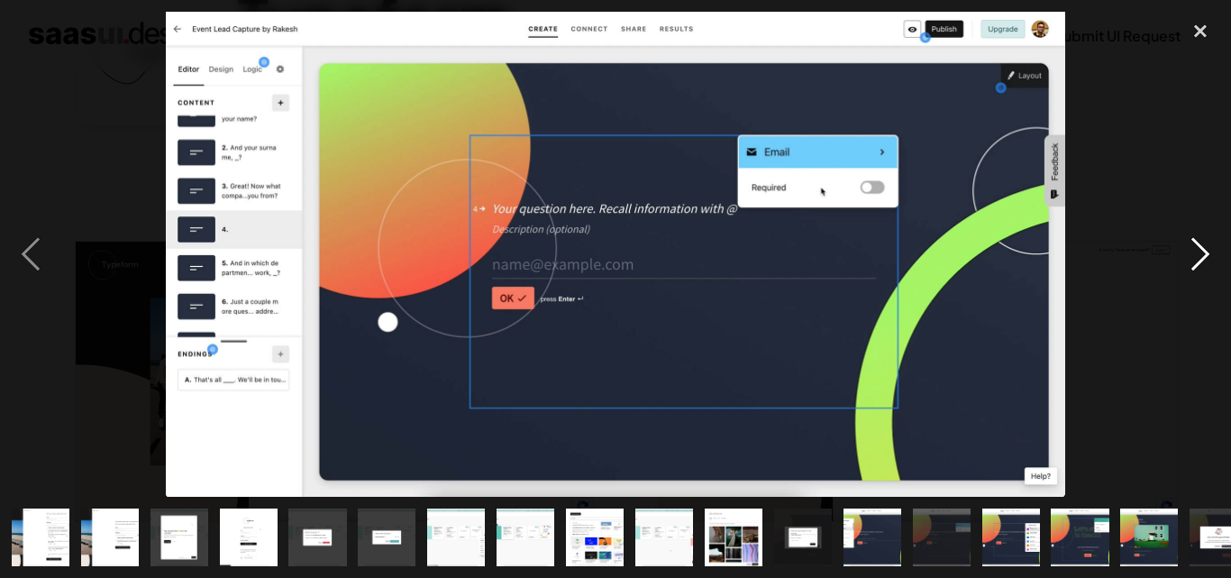
click at [1199, 255] on div "next image" at bounding box center [1200, 254] width 61 height 485
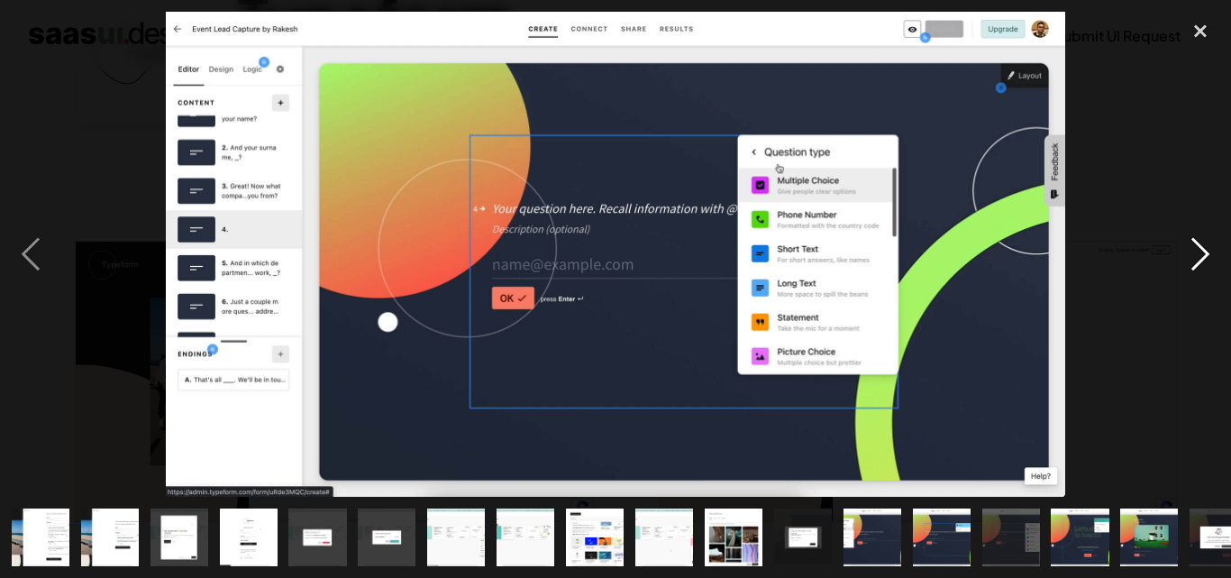
click at [1199, 255] on div "next image" at bounding box center [1200, 254] width 61 height 485
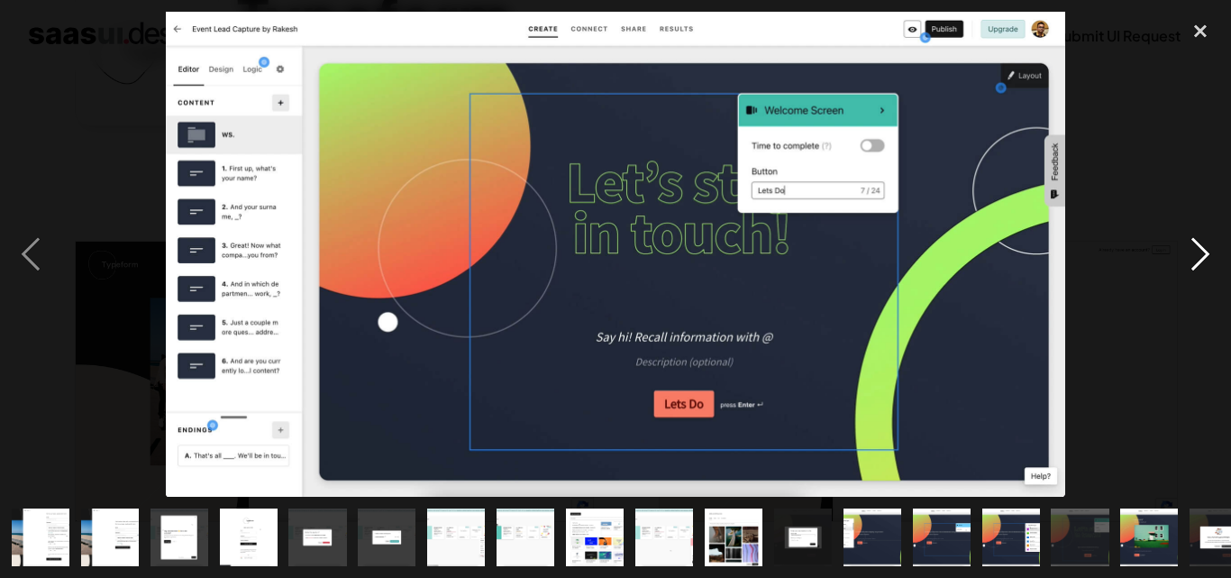
click at [1199, 255] on div "next image" at bounding box center [1200, 254] width 61 height 485
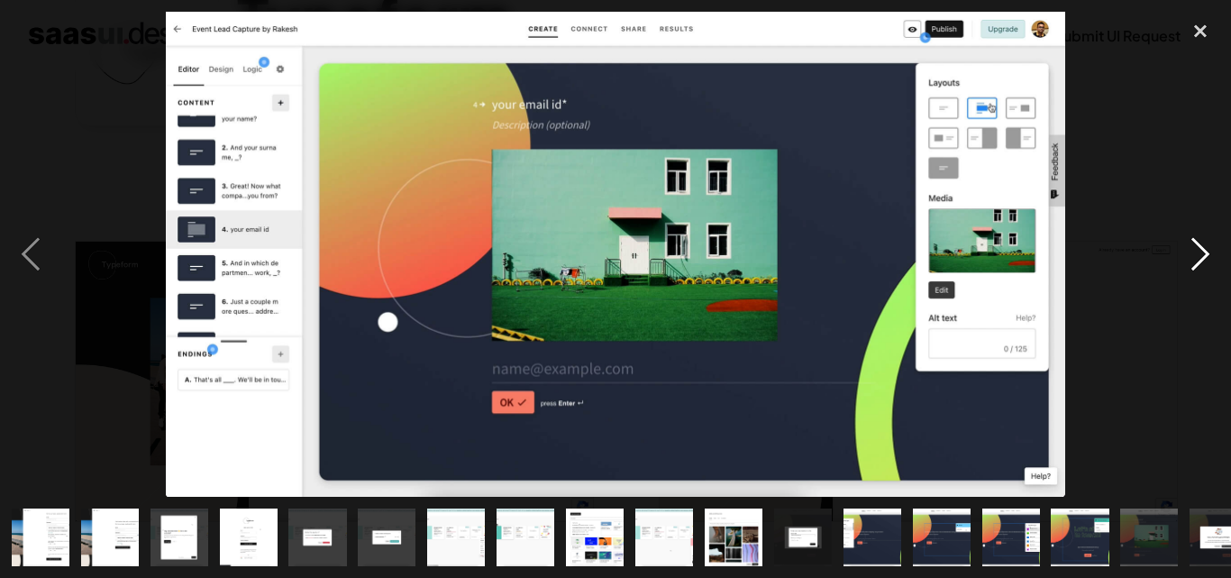
click at [1199, 255] on div "next image" at bounding box center [1200, 254] width 61 height 485
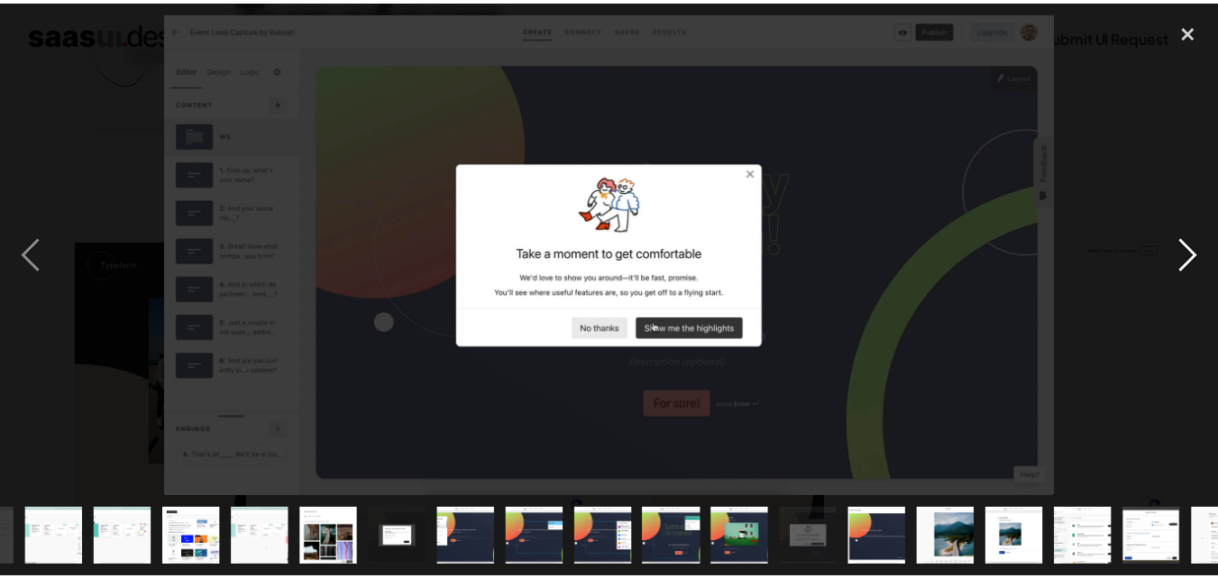
scroll to position [0, 513]
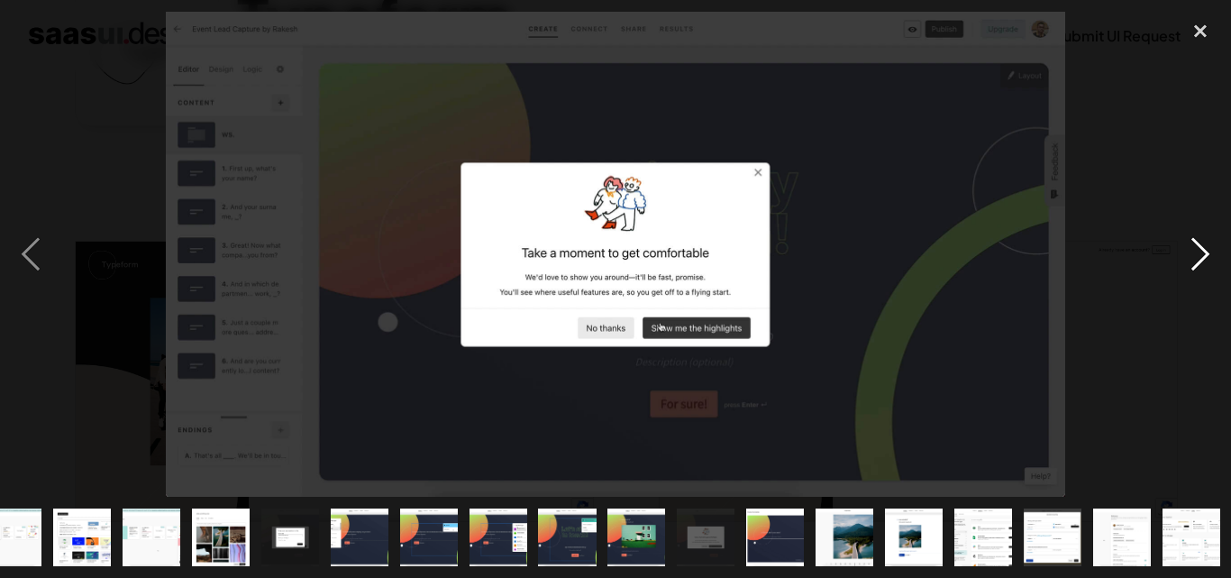
click at [1199, 255] on div "next image" at bounding box center [1200, 254] width 61 height 485
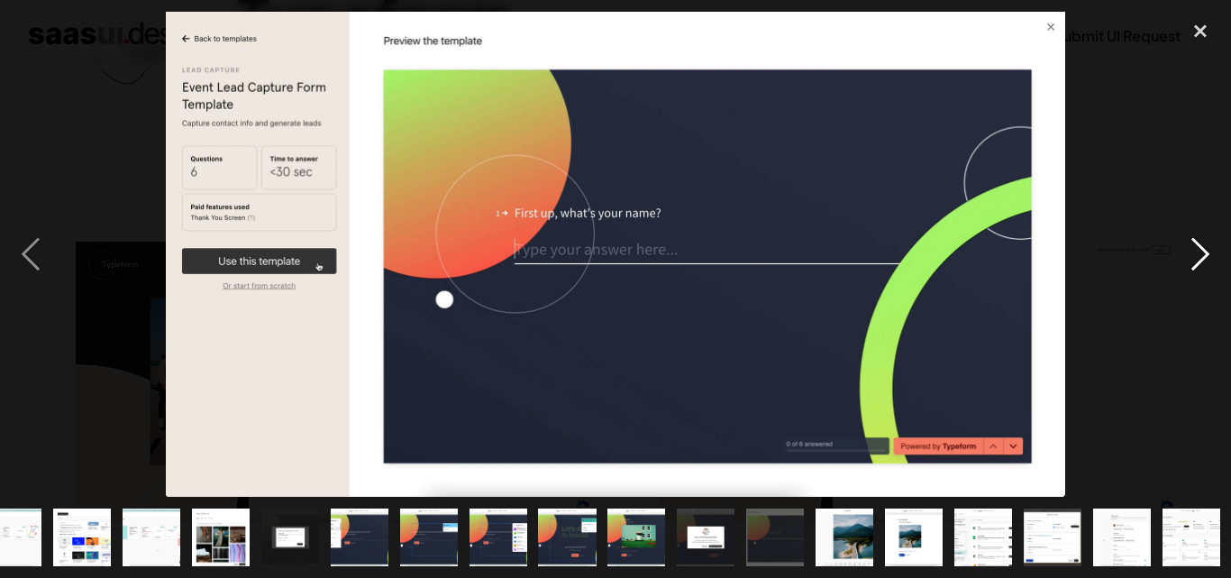
click at [1199, 255] on div "next image" at bounding box center [1200, 254] width 61 height 485
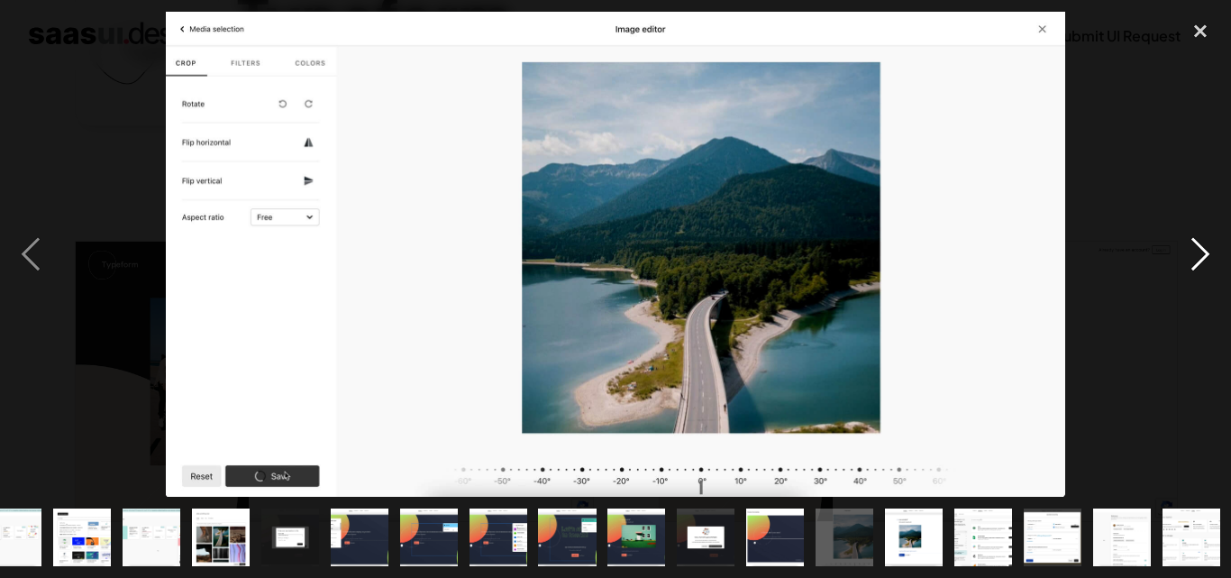
click at [1199, 255] on div "next image" at bounding box center [1200, 254] width 61 height 485
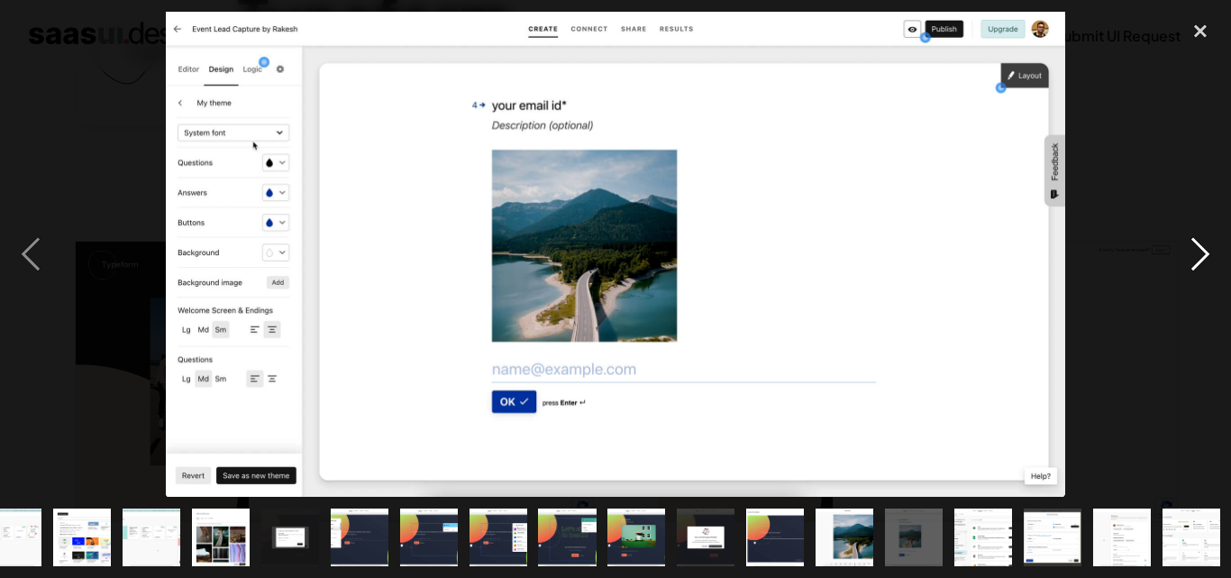
click at [1199, 255] on div "next image" at bounding box center [1200, 254] width 61 height 485
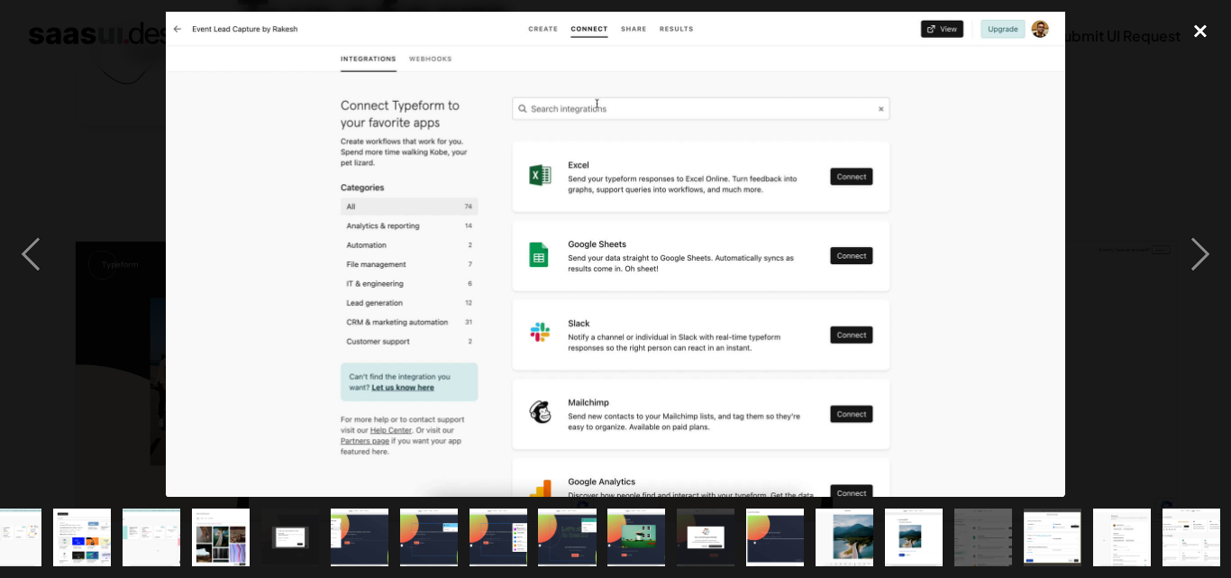
click at [1192, 33] on div "close lightbox" at bounding box center [1200, 32] width 61 height 40
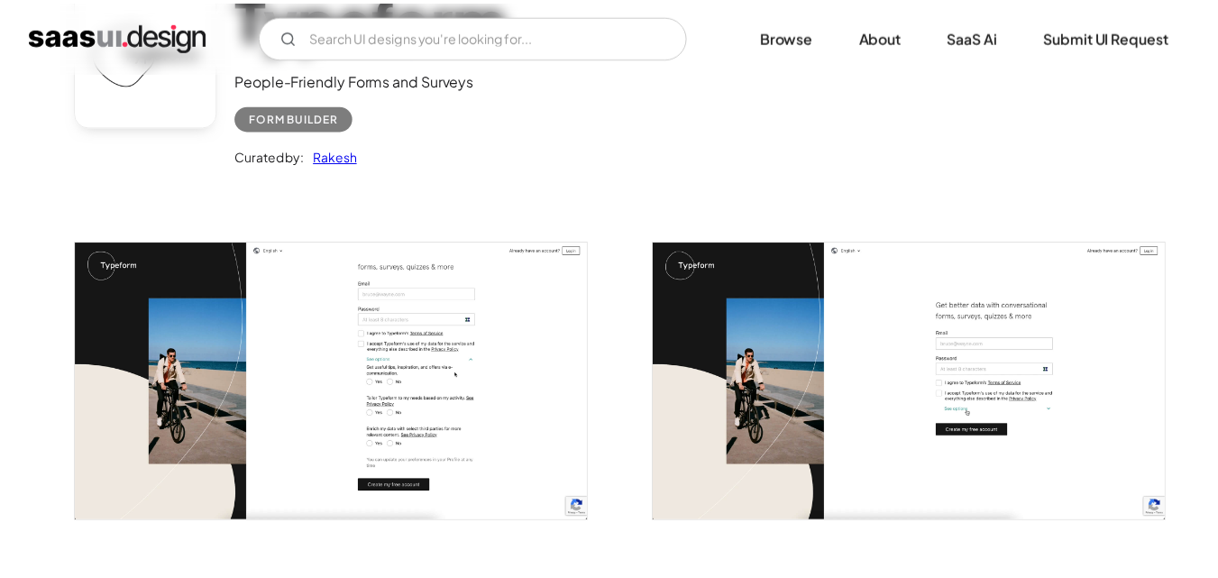
scroll to position [0, 0]
